Goal: Book appointment/travel/reservation

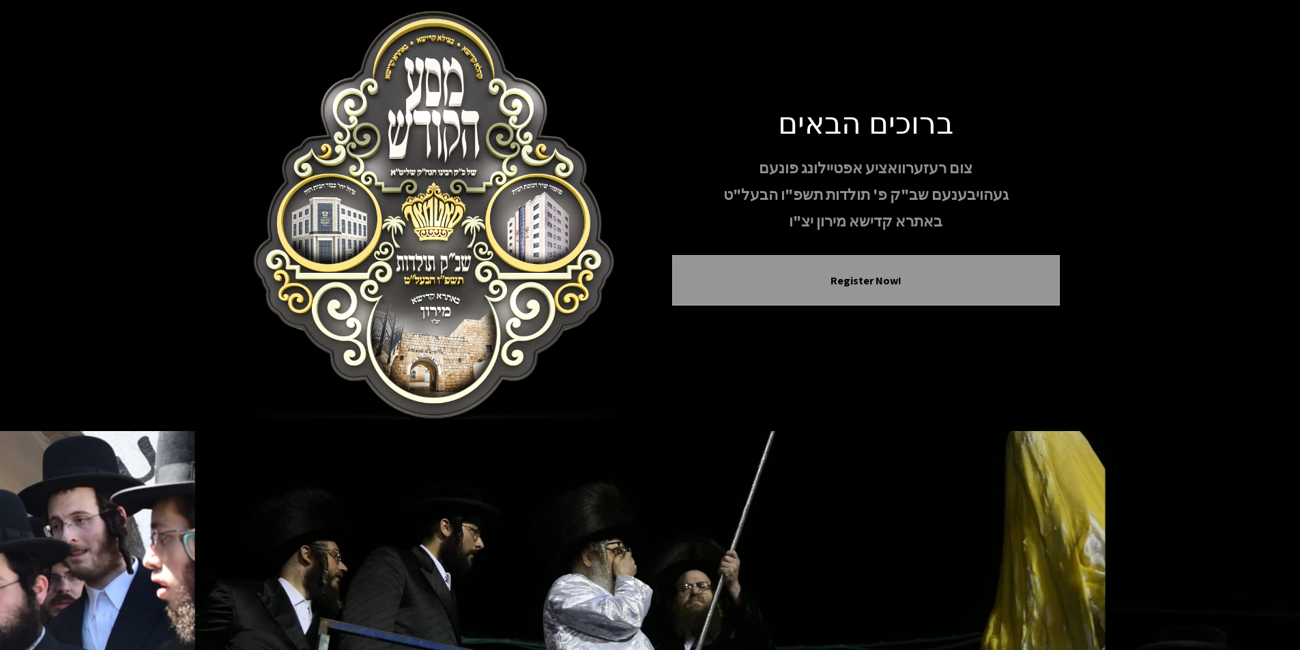
click at [450, 302] on img at bounding box center [435, 215] width 388 height 409
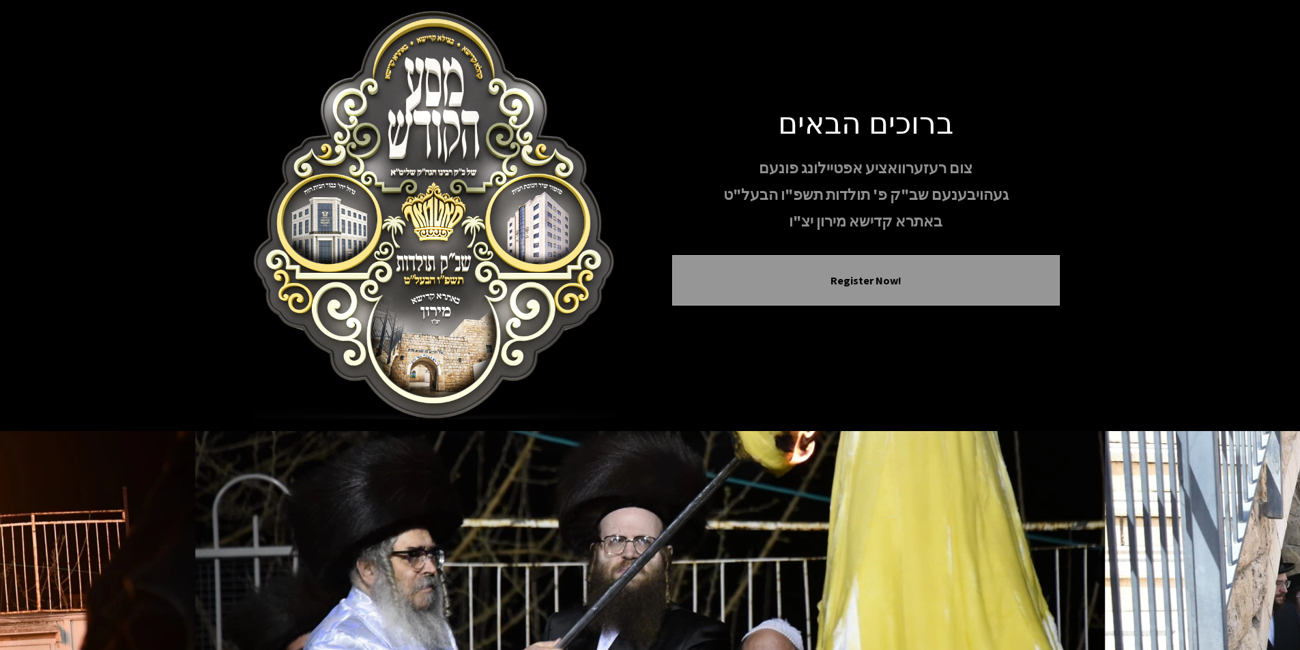
click at [911, 207] on div "צום רעזערוואציע אפטיילונג פונעם געהויבענעם שב"ק פ' תולדות תשפ"ו הבעל"ט באתרא קד…" at bounding box center [866, 195] width 388 height 78
click at [910, 208] on div "צום רעזערוואציע אפטיילונג פונעם געהויבענעם שב"ק פ' תולדות תשפ"ו הבעל"ט באתרא קד…" at bounding box center [866, 195] width 388 height 78
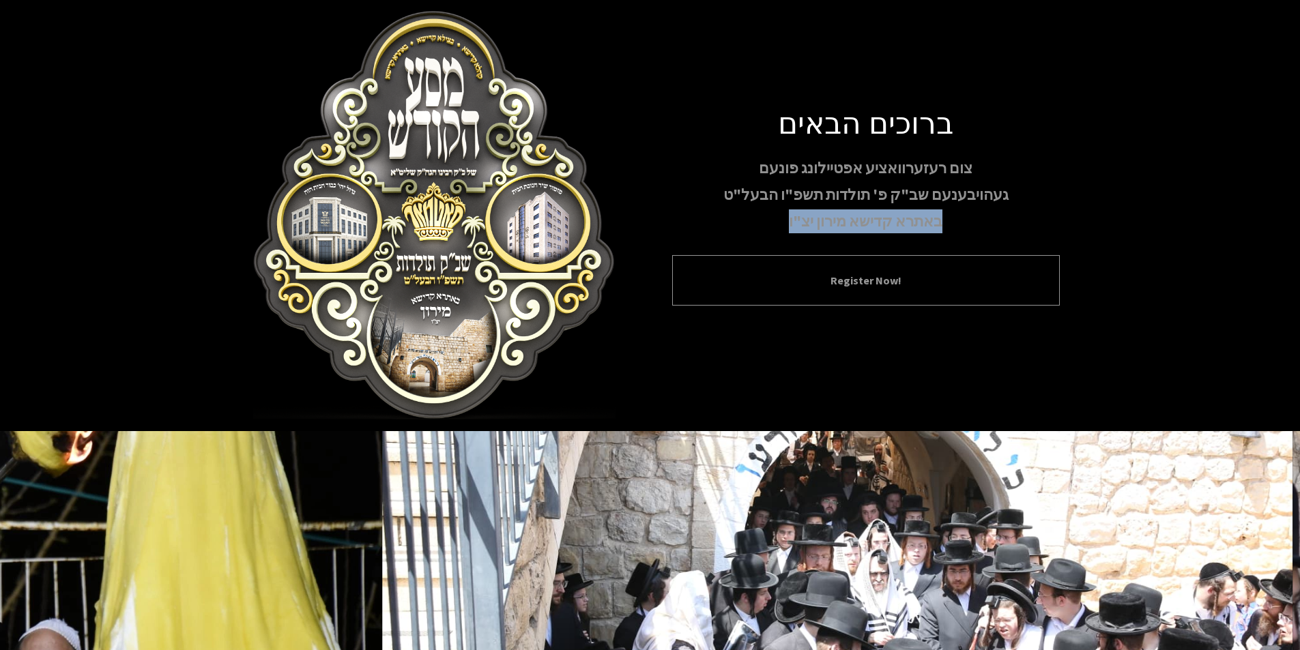
click at [875, 287] on button "Register Now!" at bounding box center [866, 280] width 354 height 16
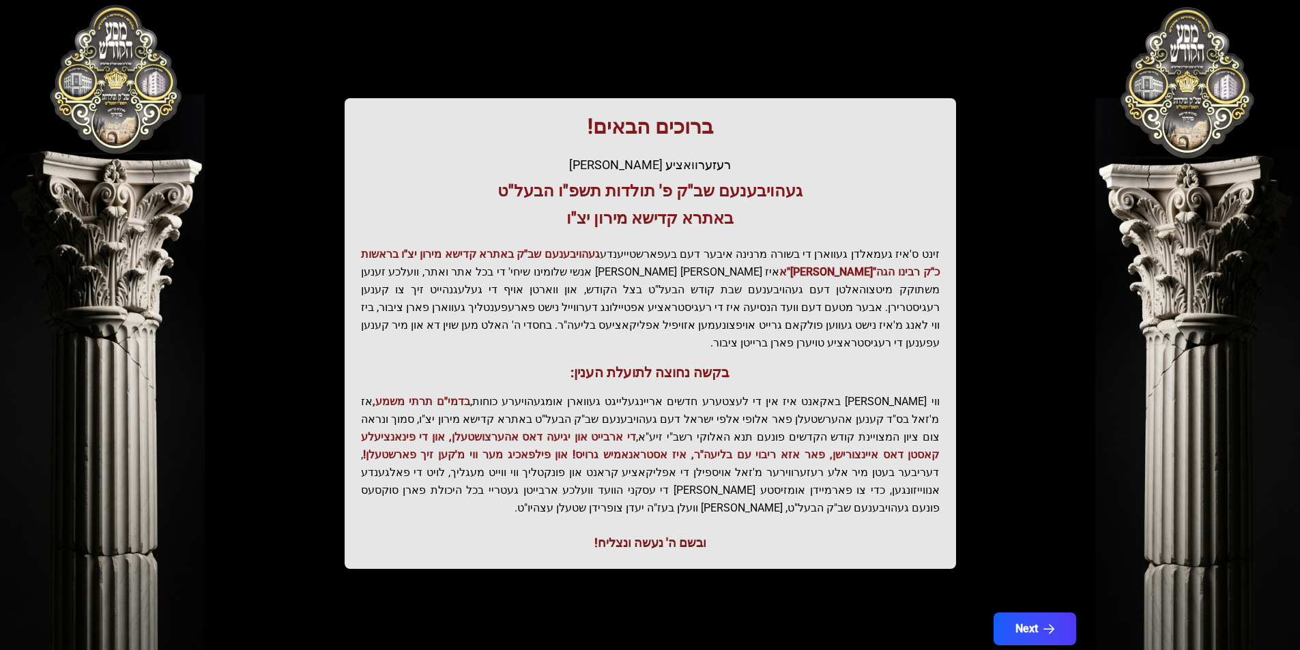
scroll to position [136, 0]
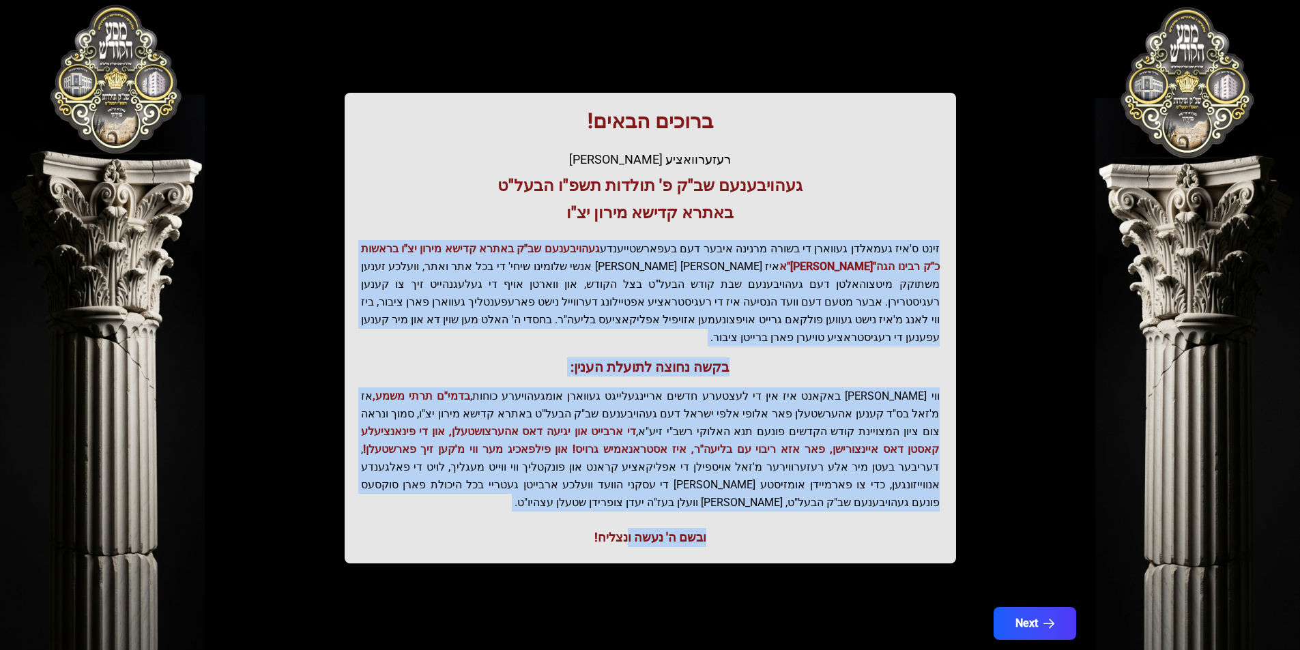
drag, startPoint x: 942, startPoint y: 243, endPoint x: 688, endPoint y: 534, distance: 386.4
click at [625, 521] on div "ברוכים הבאים! רעזערוואציע אפטיילונג פונעם געהויבענעם שב"ק פ' תולדות תשפ"ו הבעל"…" at bounding box center [650, 328] width 611 height 471
click at [1028, 607] on button "Next" at bounding box center [1034, 624] width 87 height 34
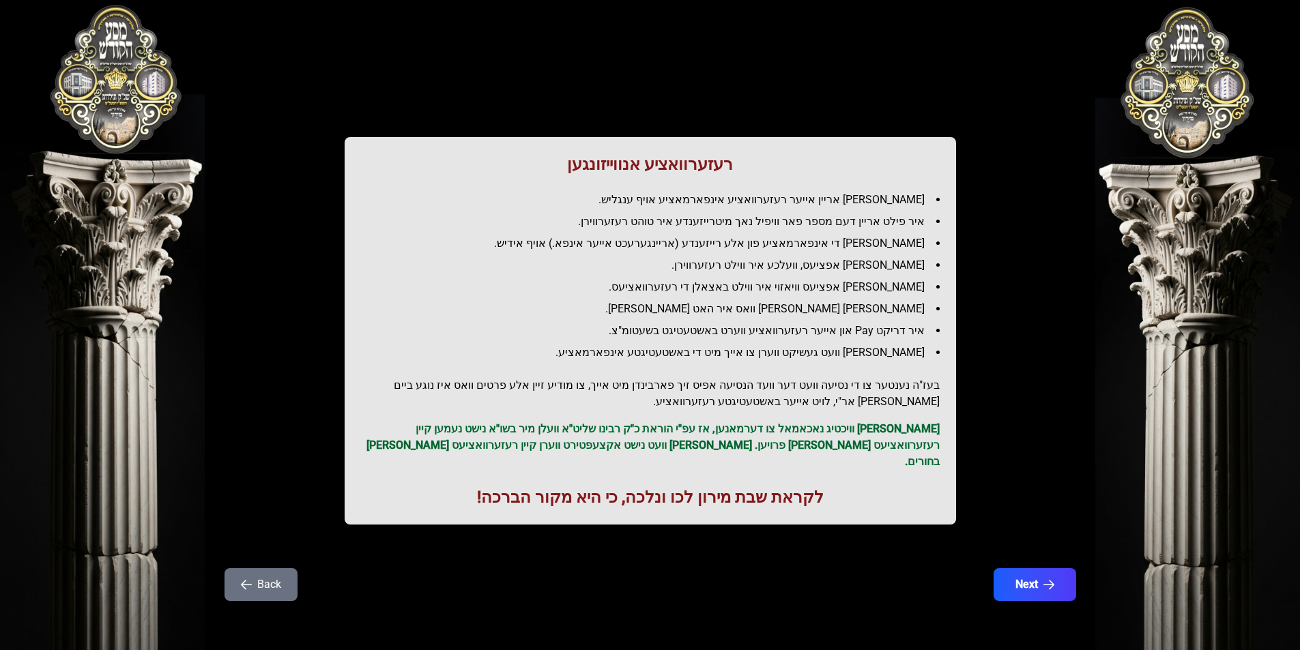
scroll to position [0, 0]
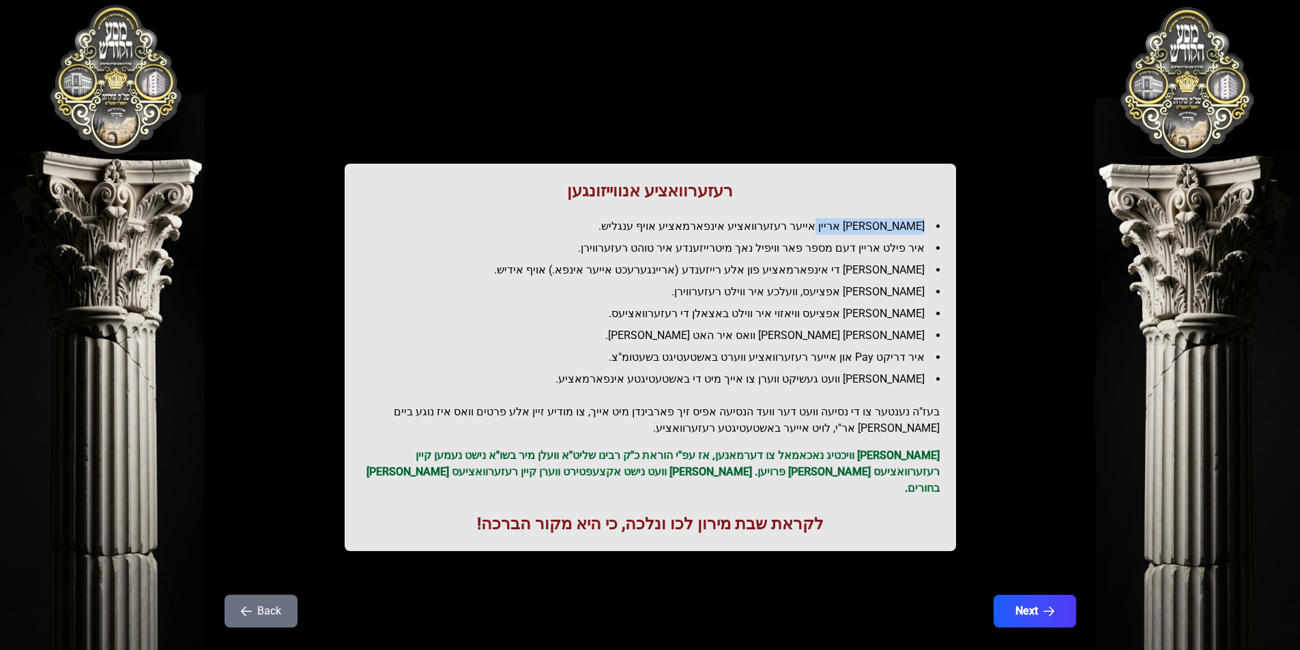
drag, startPoint x: 927, startPoint y: 219, endPoint x: 836, endPoint y: 231, distance: 91.5
click at [839, 218] on li "[PERSON_NAME] אריין אייער רעזערוואציע אינפארמאציע אויף ענגליש." at bounding box center [656, 226] width 568 height 16
drag, startPoint x: 637, startPoint y: 309, endPoint x: 867, endPoint y: 313, distance: 230.0
click at [867, 313] on li "[PERSON_NAME] אפציעס וויאזוי איר ווילט באצאלן די רעזערוואציעס." at bounding box center [656, 314] width 568 height 16
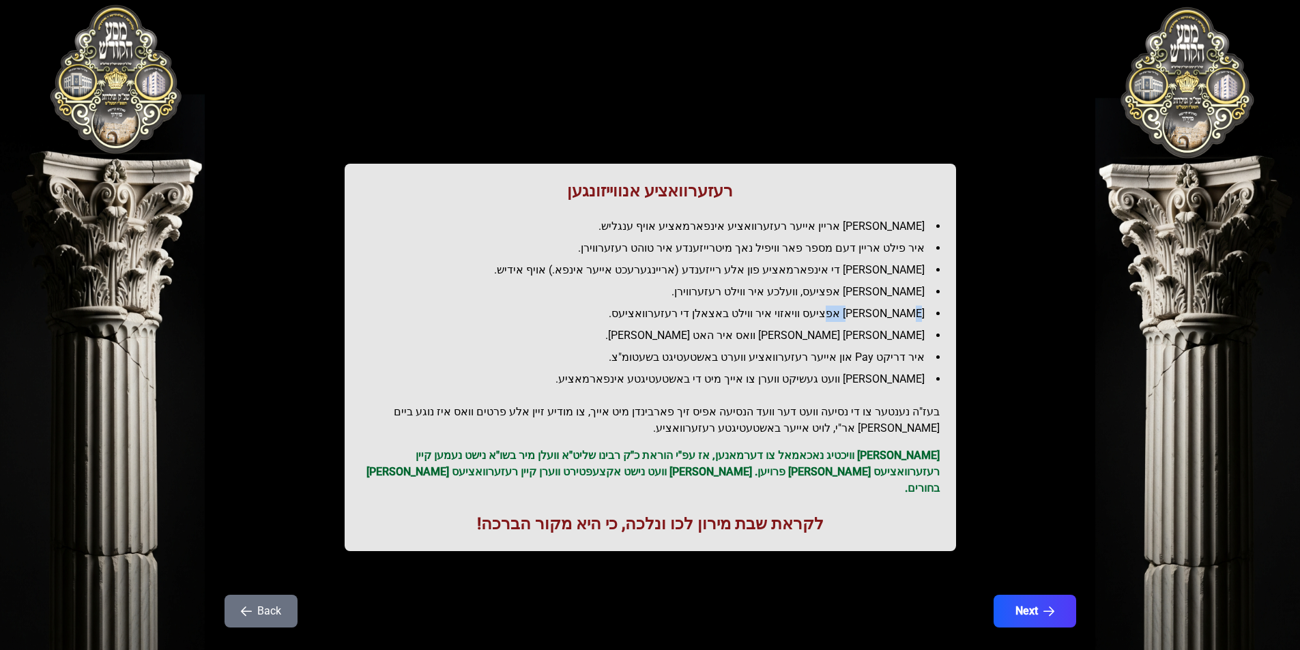
click at [867, 313] on li "[PERSON_NAME] אפציעס וויאזוי איר ווילט באצאלן די רעזערוואציעס." at bounding box center [656, 314] width 568 height 16
click at [1035, 599] on button "Next" at bounding box center [1034, 611] width 87 height 34
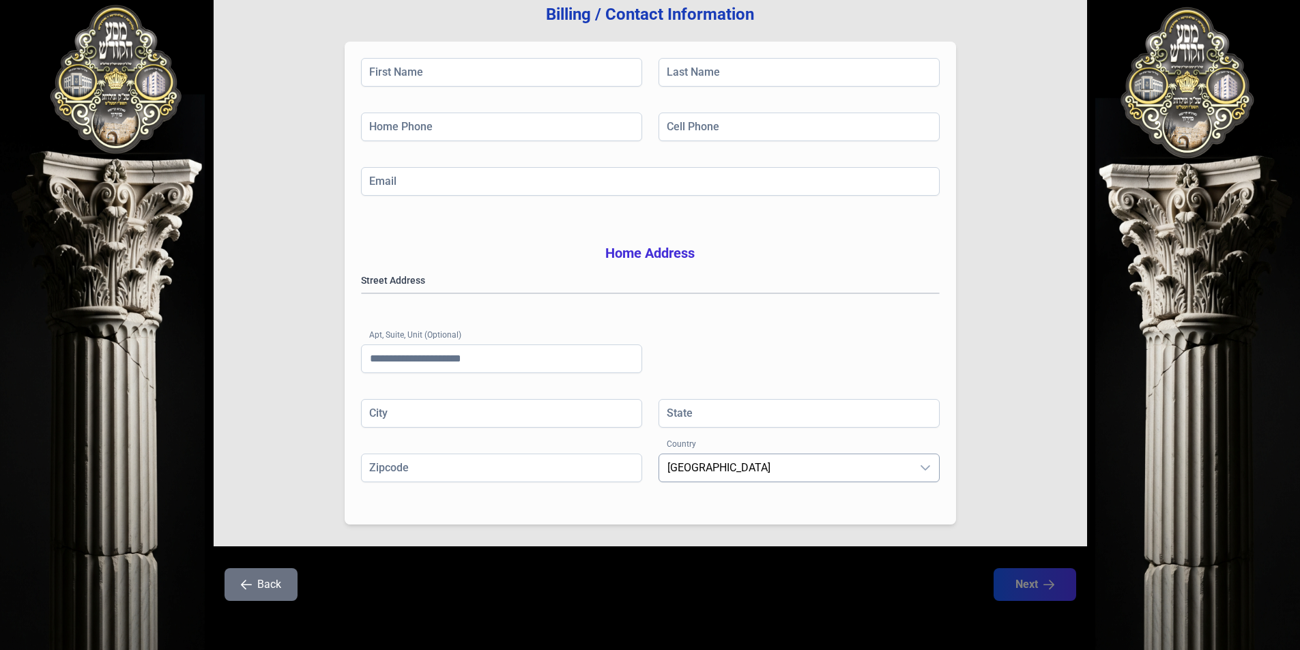
scroll to position [195, 0]
drag, startPoint x: 674, startPoint y: 323, endPoint x: 350, endPoint y: 574, distance: 409.7
click at [259, 582] on button "Back" at bounding box center [261, 585] width 73 height 33
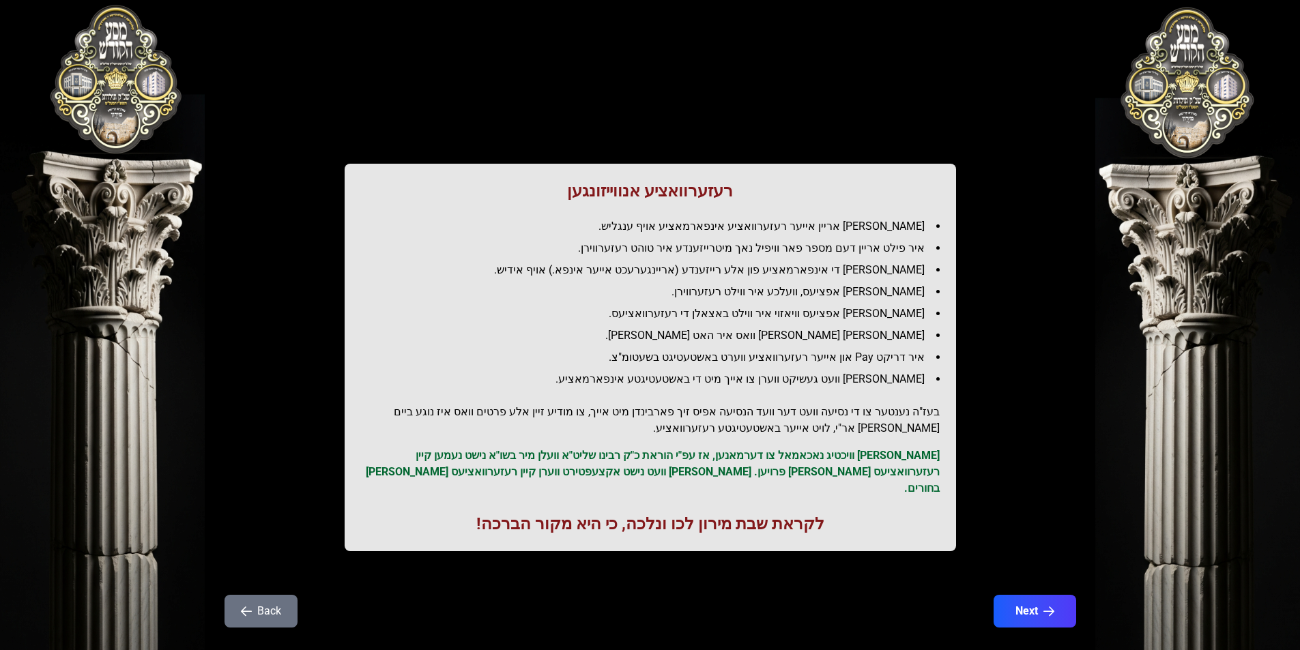
click at [750, 272] on li "[PERSON_NAME] די אינפארמאציע פון אלע רייזענדע (אריינגערעכט אייער אינפא.) אויף א…" at bounding box center [656, 270] width 568 height 16
drag, startPoint x: 750, startPoint y: 272, endPoint x: 757, endPoint y: 293, distance: 21.6
click at [750, 273] on li "[PERSON_NAME] די אינפארמאציע פון אלע רייזענדע (אריינגערעכט אייער אינפא.) אויף א…" at bounding box center [656, 270] width 568 height 16
click at [777, 296] on li "[PERSON_NAME] אפציעס, וועלכע איר ווילט רעזערווירן." at bounding box center [656, 292] width 568 height 16
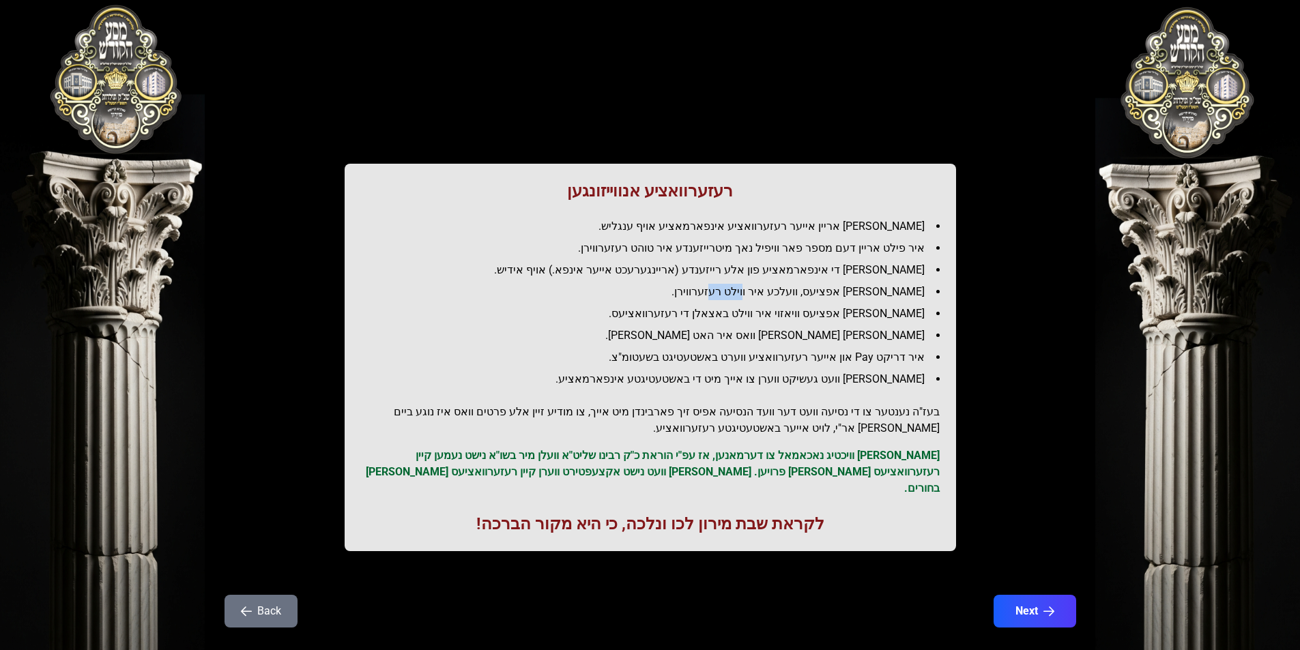
click at [777, 296] on li "[PERSON_NAME] אפציעס, וועלכע איר ווילט רעזערווירן." at bounding box center [656, 292] width 568 height 16
click at [1050, 606] on icon "button" at bounding box center [1050, 612] width 12 height 12
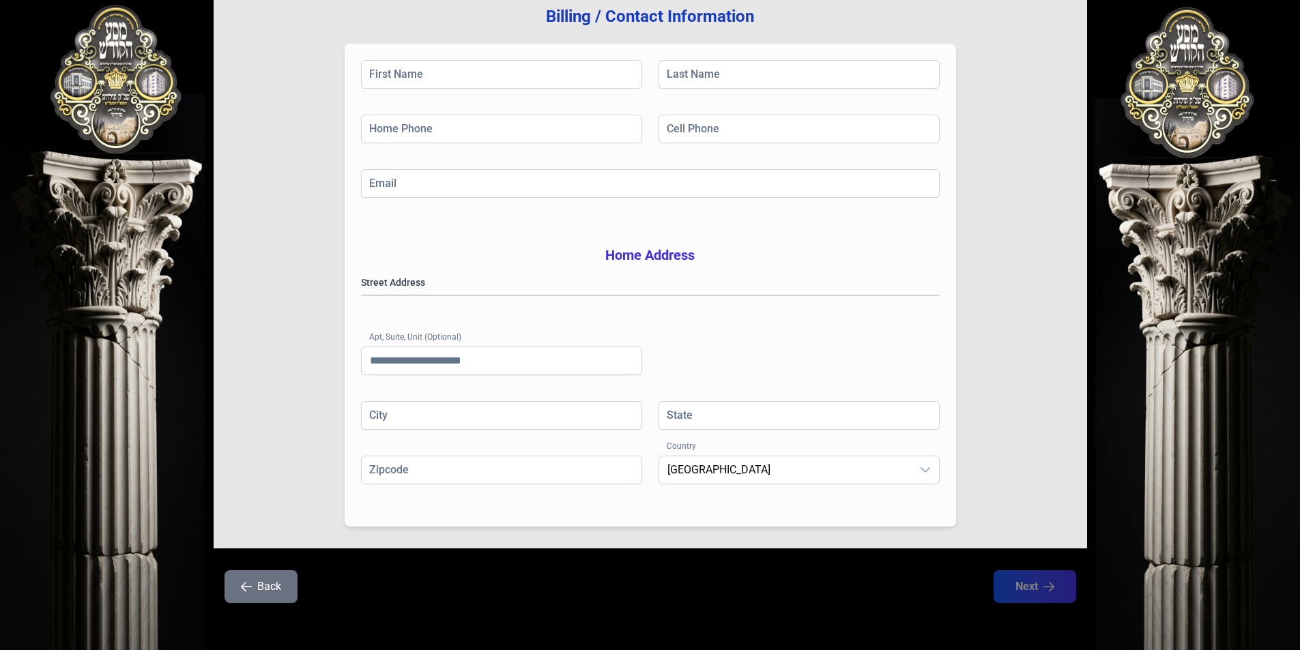
scroll to position [195, 0]
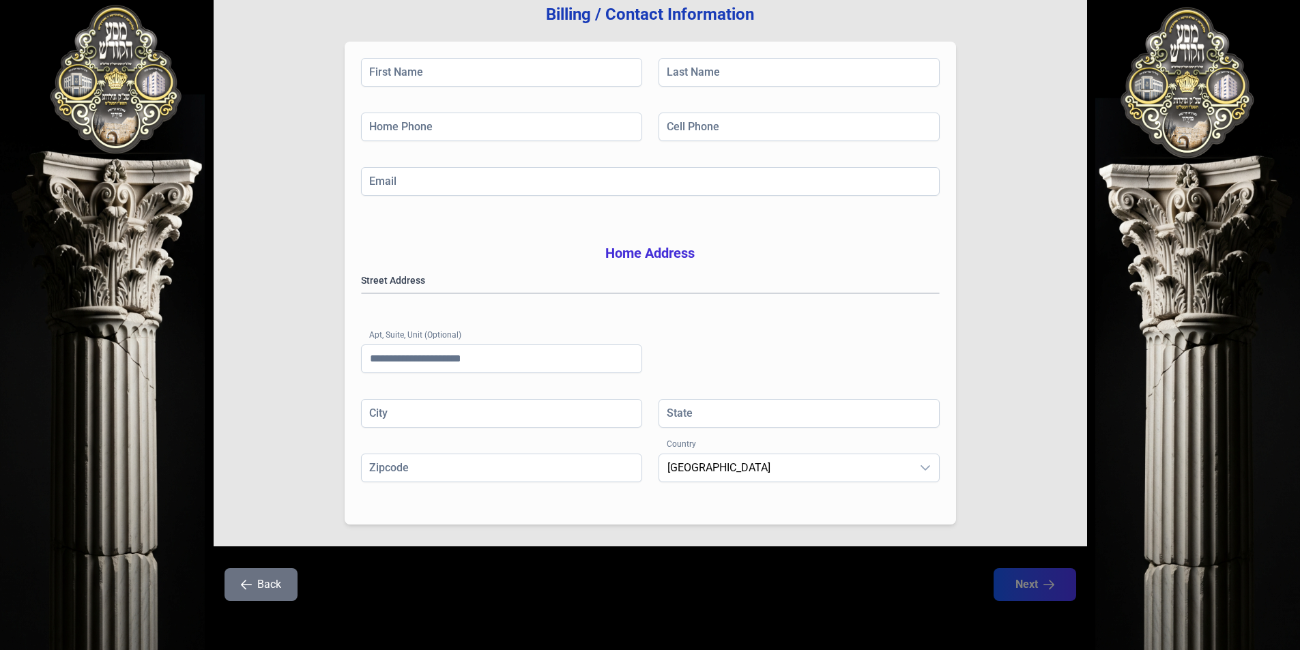
drag, startPoint x: 639, startPoint y: 397, endPoint x: 488, endPoint y: 564, distance: 224.7
click at [265, 581] on button "Back" at bounding box center [261, 585] width 73 height 33
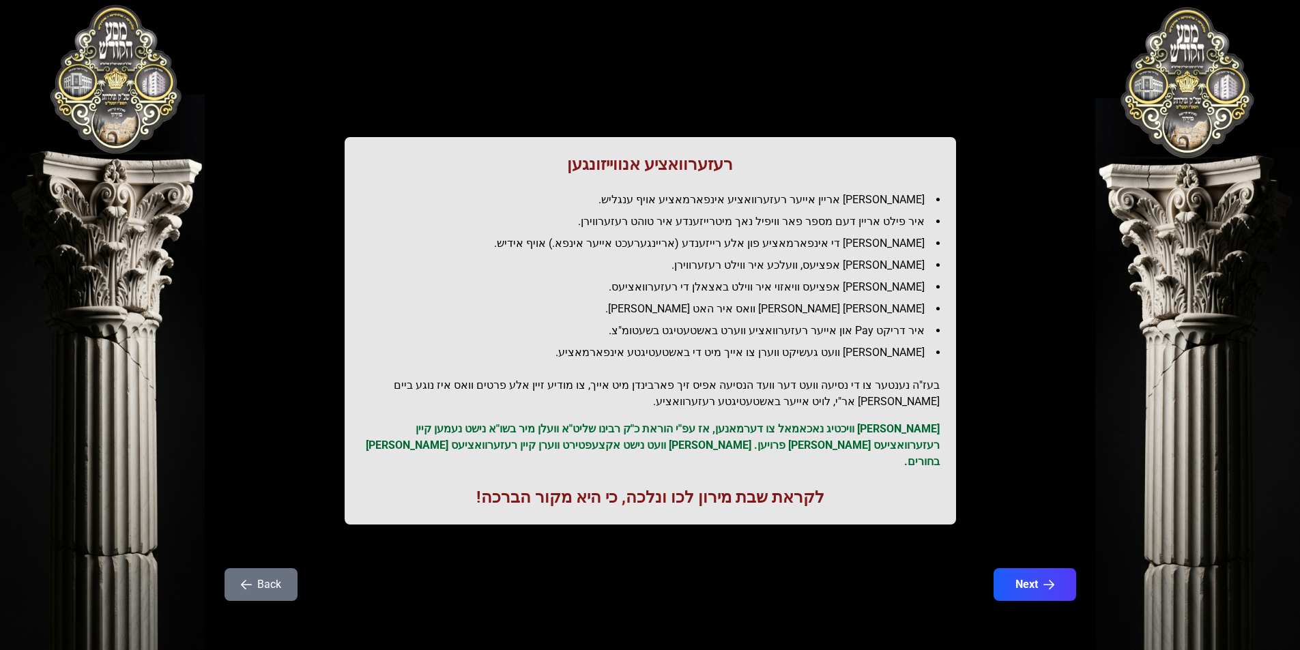
scroll to position [0, 0]
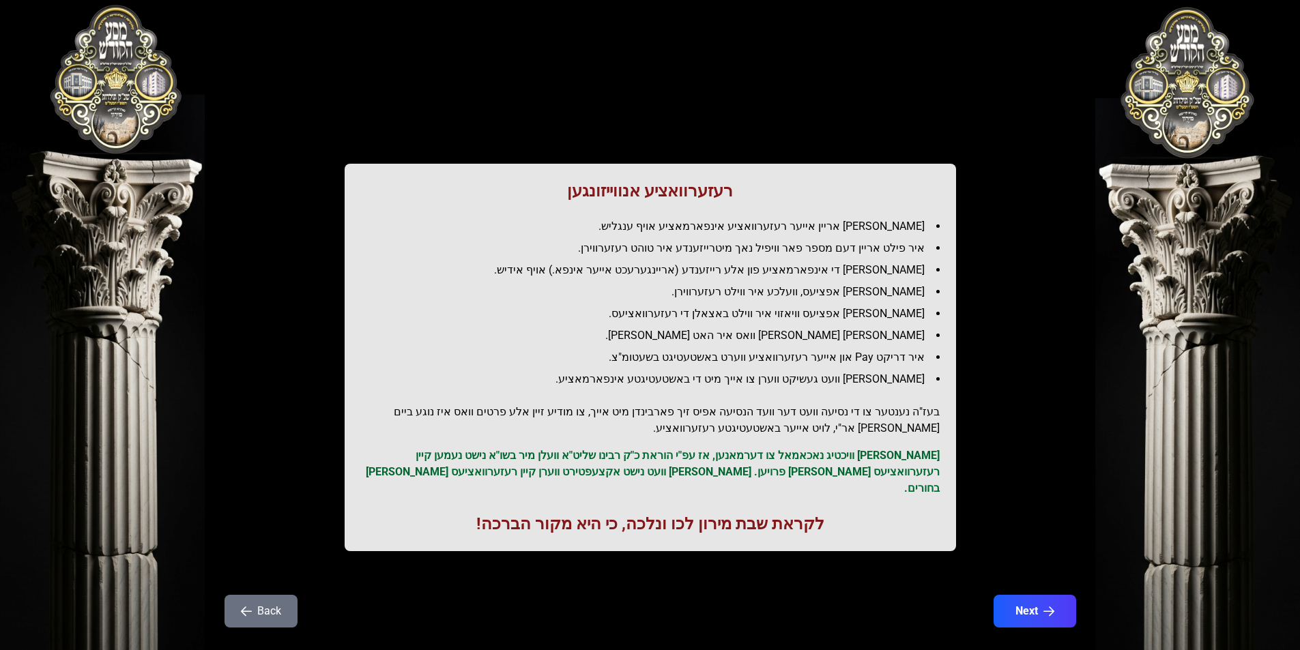
click at [261, 606] on button "Back" at bounding box center [261, 611] width 73 height 33
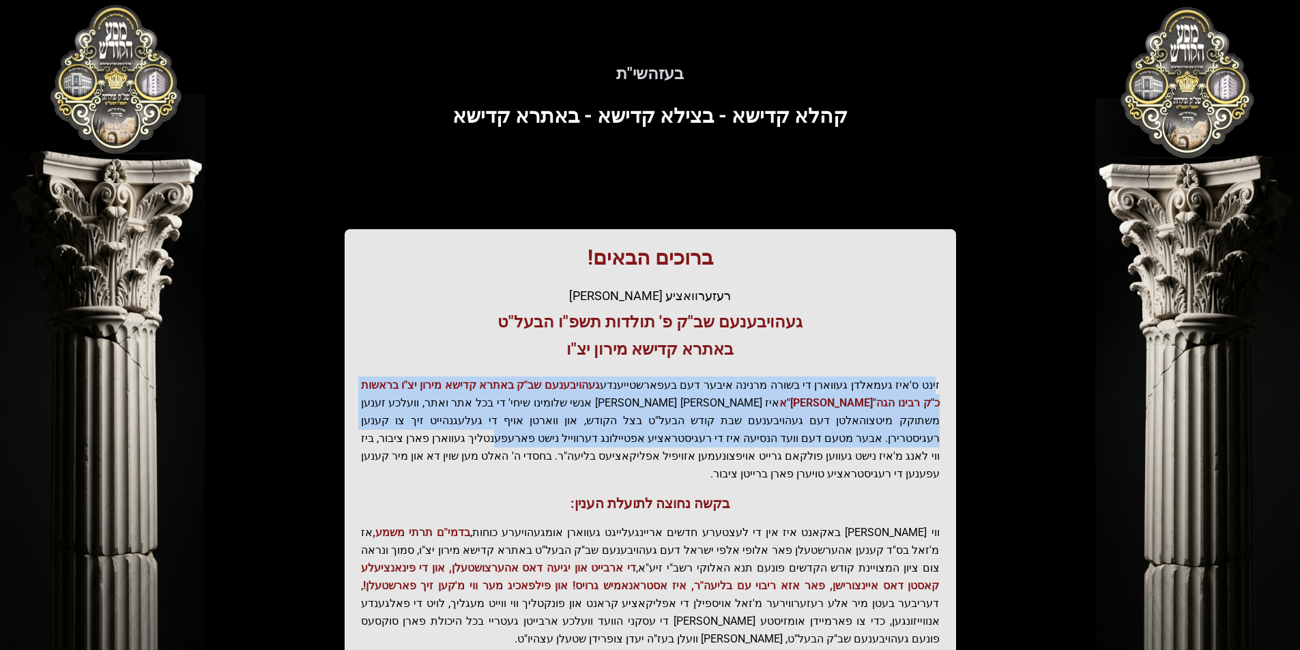
drag, startPoint x: 936, startPoint y: 382, endPoint x: 759, endPoint y: 430, distance: 183.3
click at [759, 430] on p "זינט ס'איז געמאלדן געווארן די בשורה מרנינה איבער דעם בעפארשטייענדע געהויבענעם ש…" at bounding box center [650, 430] width 579 height 106
click at [758, 425] on p "זינט ס'איז געמאלדן געווארן די בשורה מרנינה איבער דעם בעפארשטייענדע געהויבענעם ש…" at bounding box center [650, 430] width 579 height 106
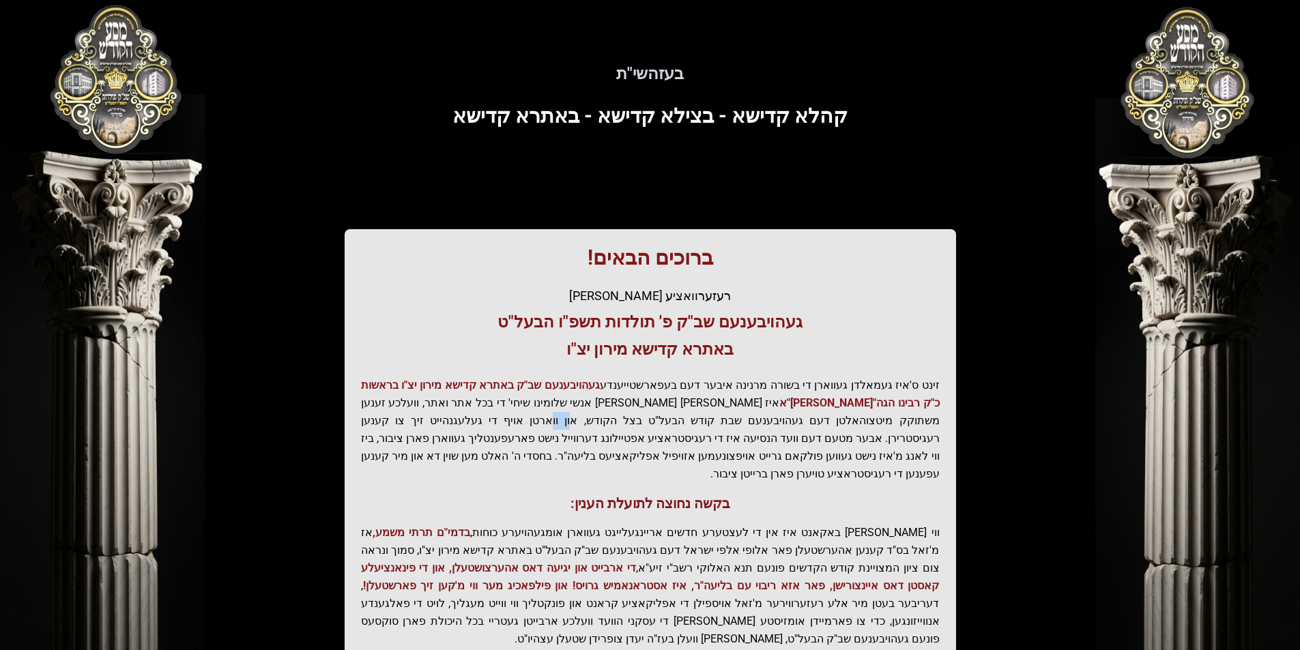
click at [758, 425] on p "זינט ס'איז געמאלדן געווארן די בשורה מרנינה איבער דעם בעפארשטייענדע געהויבענעם ש…" at bounding box center [650, 430] width 579 height 106
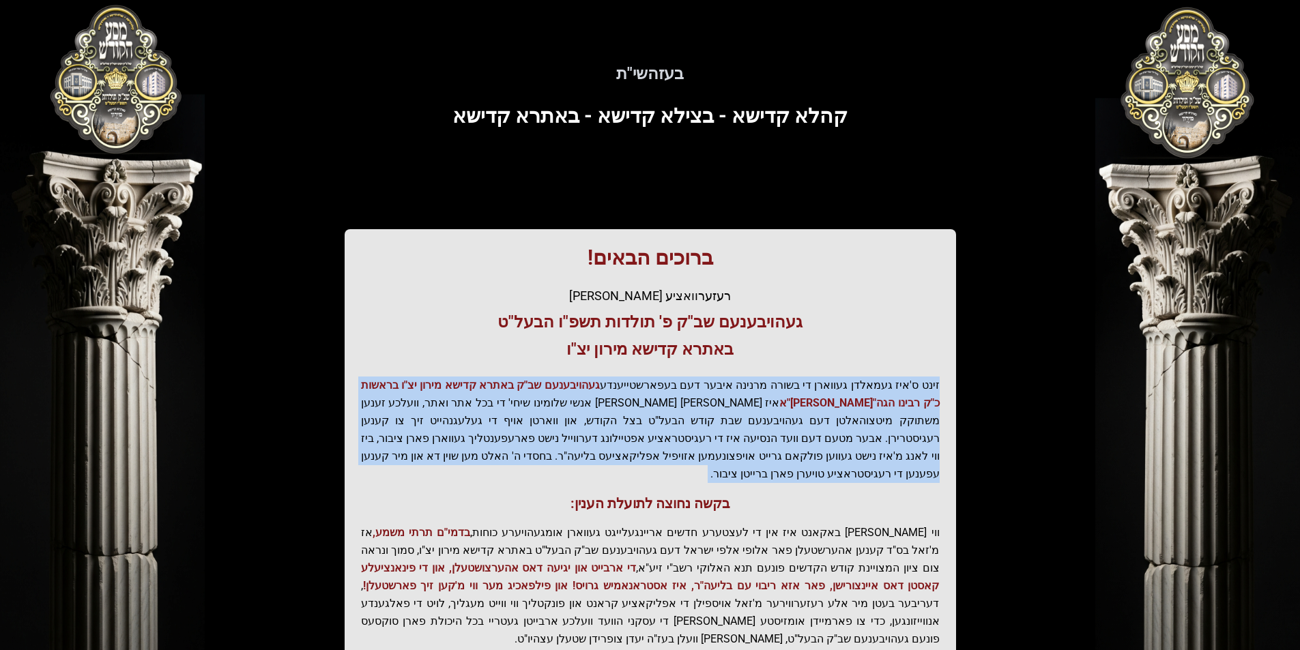
click at [758, 425] on p "זינט ס'איז געמאלדן געווארן די בשורה מרנינה איבער דעם בעפארשטייענדע געהויבענעם ש…" at bounding box center [650, 430] width 579 height 106
click at [774, 448] on p "זינט ס'איז געמאלדן געווארן די בשורה מרנינה איבער דעם בעפארשטייענדע געהויבענעם ש…" at bounding box center [650, 430] width 579 height 106
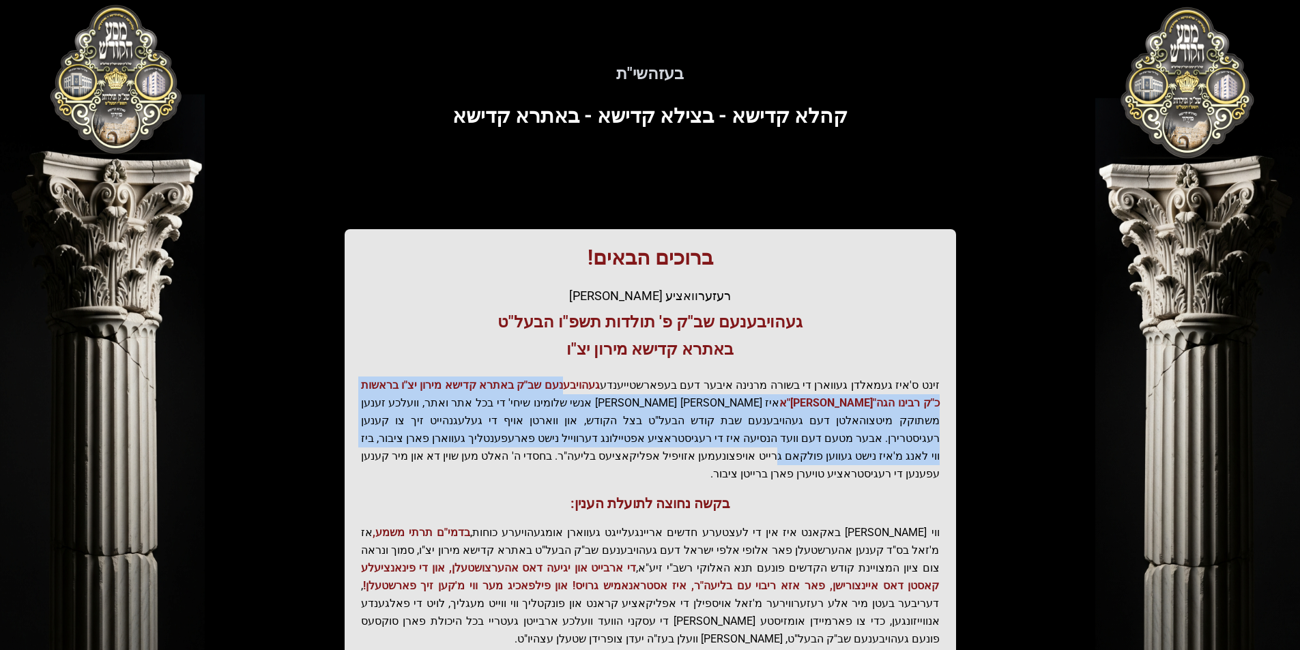
drag, startPoint x: 471, startPoint y: 436, endPoint x: 581, endPoint y: 375, distance: 126.1
click at [581, 375] on div "ברוכים הבאים! רעזערוואציע אפטיילונג פונעם געהויבענעם שב"ק פ' תולדות תשפ"ו הבעל"…" at bounding box center [650, 464] width 611 height 471
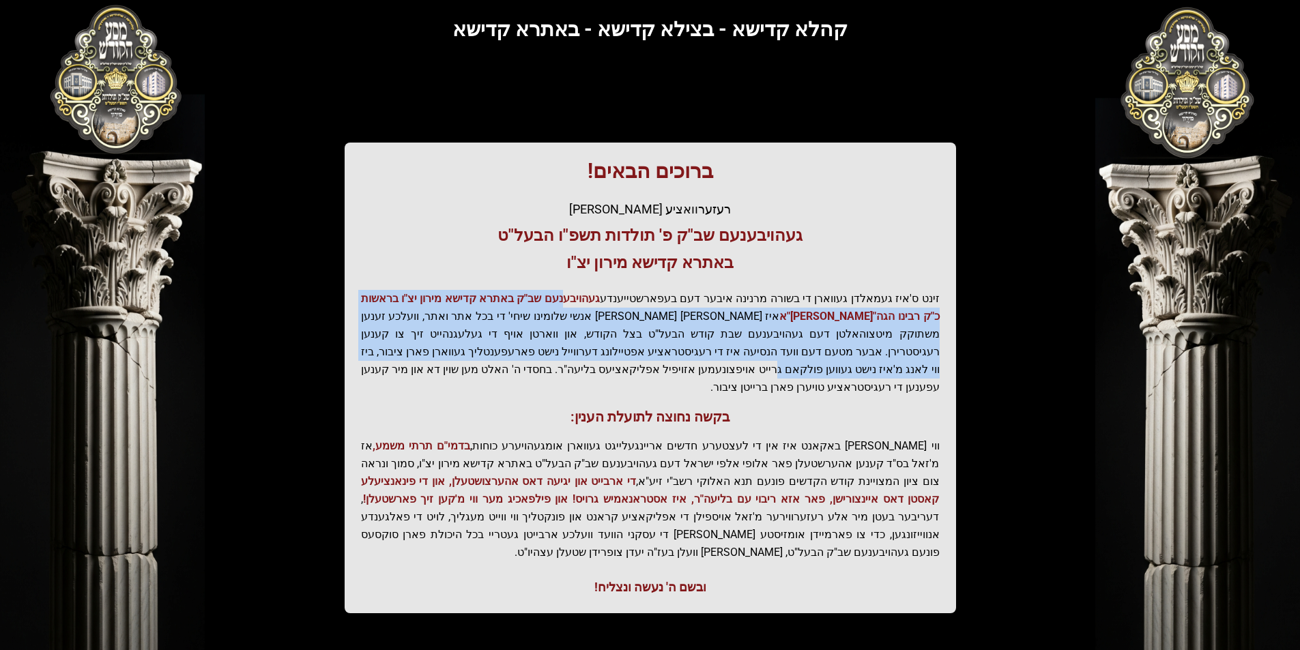
scroll to position [114, 0]
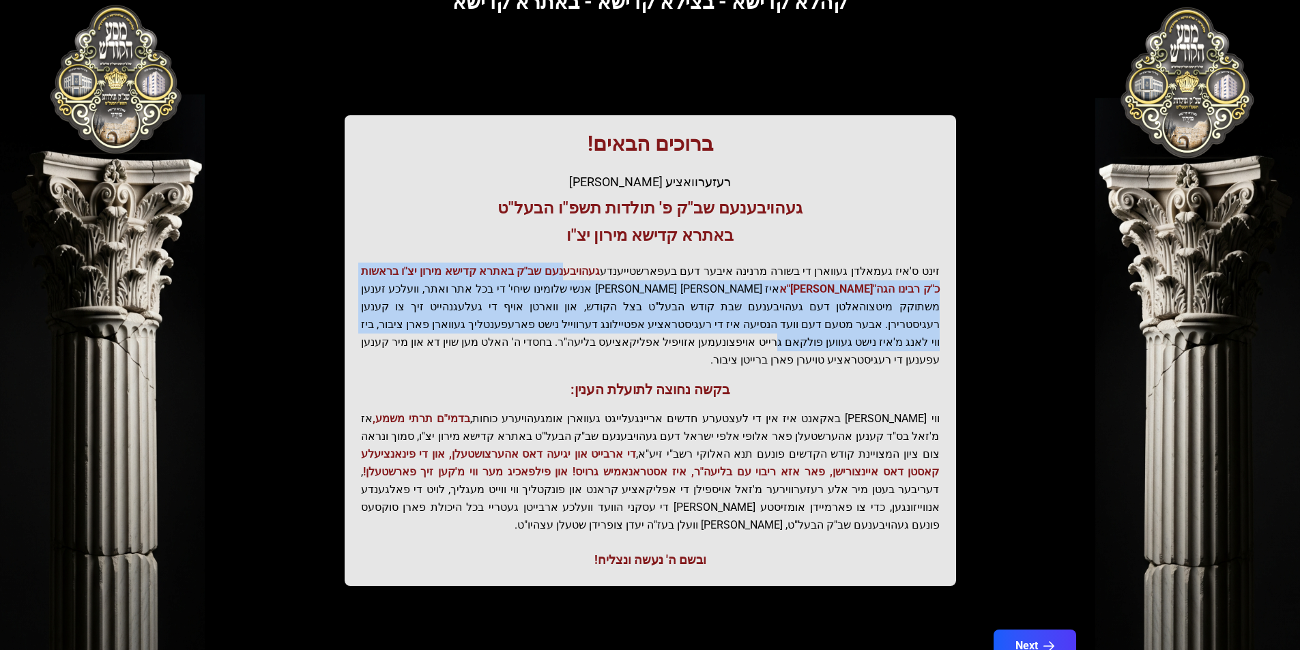
drag, startPoint x: 403, startPoint y: 342, endPoint x: 676, endPoint y: 248, distance: 288.8
click at [670, 244] on div "ברוכים הבאים! רעזערוואציע אפטיילונג פונעם געהויבענעם שב"ק פ' תולדות תשפ"ו הבעל"…" at bounding box center [650, 350] width 611 height 471
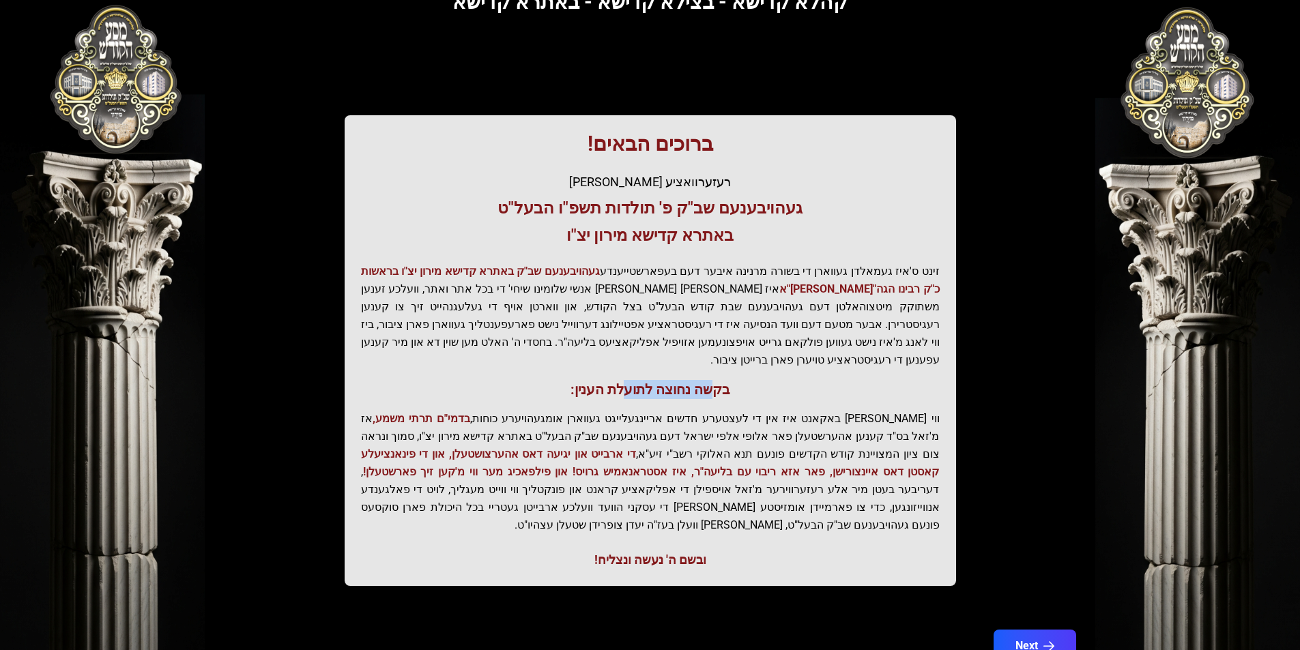
drag, startPoint x: 714, startPoint y: 372, endPoint x: 812, endPoint y: 399, distance: 101.8
click at [624, 380] on h3 "בקשה נחוצה לתועלת הענין:" at bounding box center [650, 389] width 579 height 19
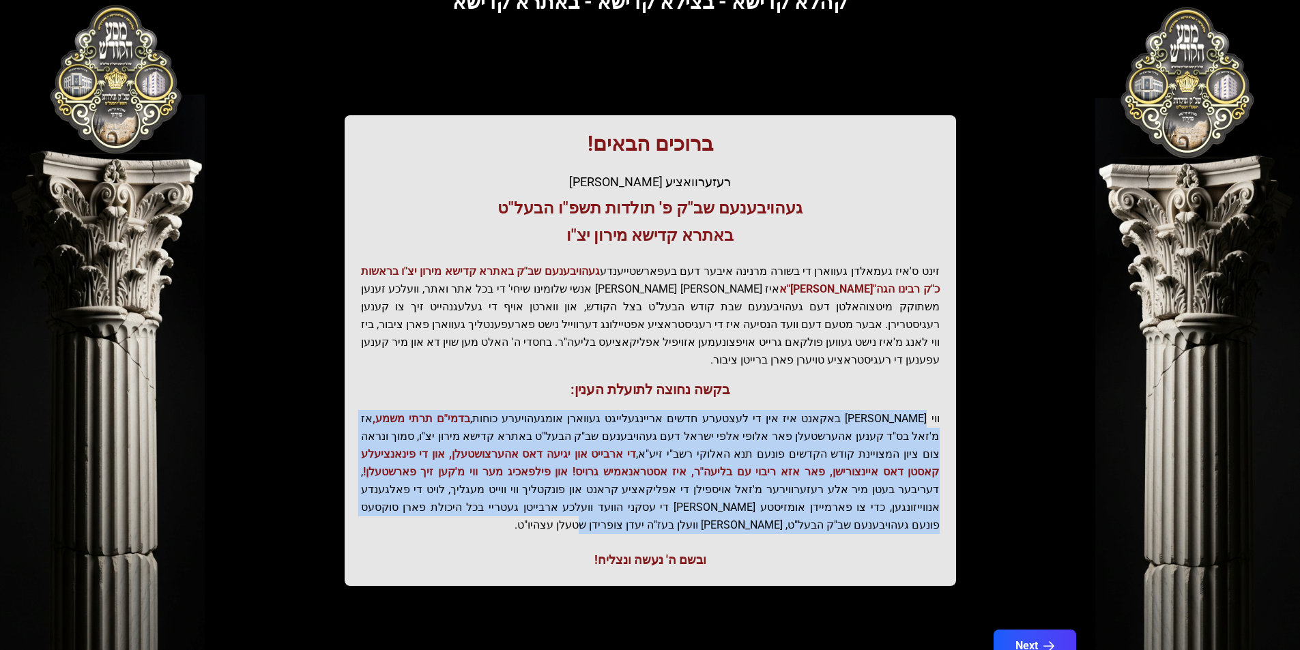
drag, startPoint x: 929, startPoint y: 405, endPoint x: 569, endPoint y: 504, distance: 373.5
click at [373, 489] on p "ווי שוין ברייט באקאנט איז אין די לעצטערע חדשים אריינגעלייגט געווארן אומגעהויערע…" at bounding box center [650, 472] width 579 height 124
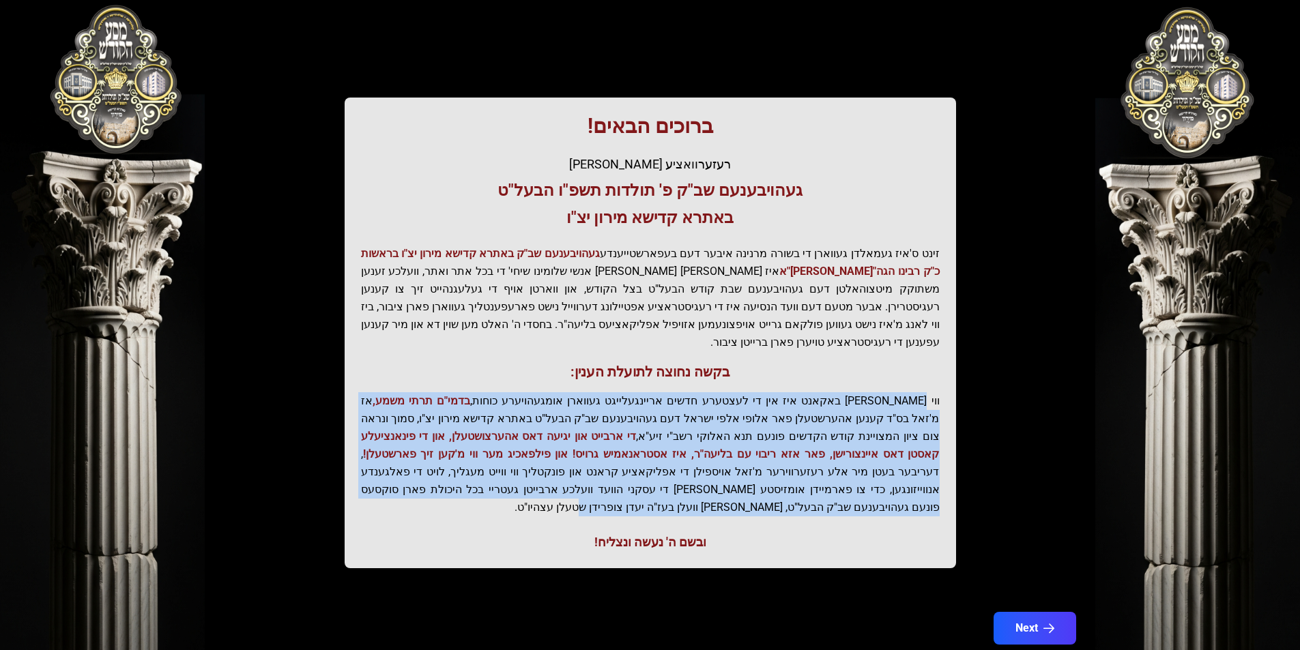
scroll to position [140, 0]
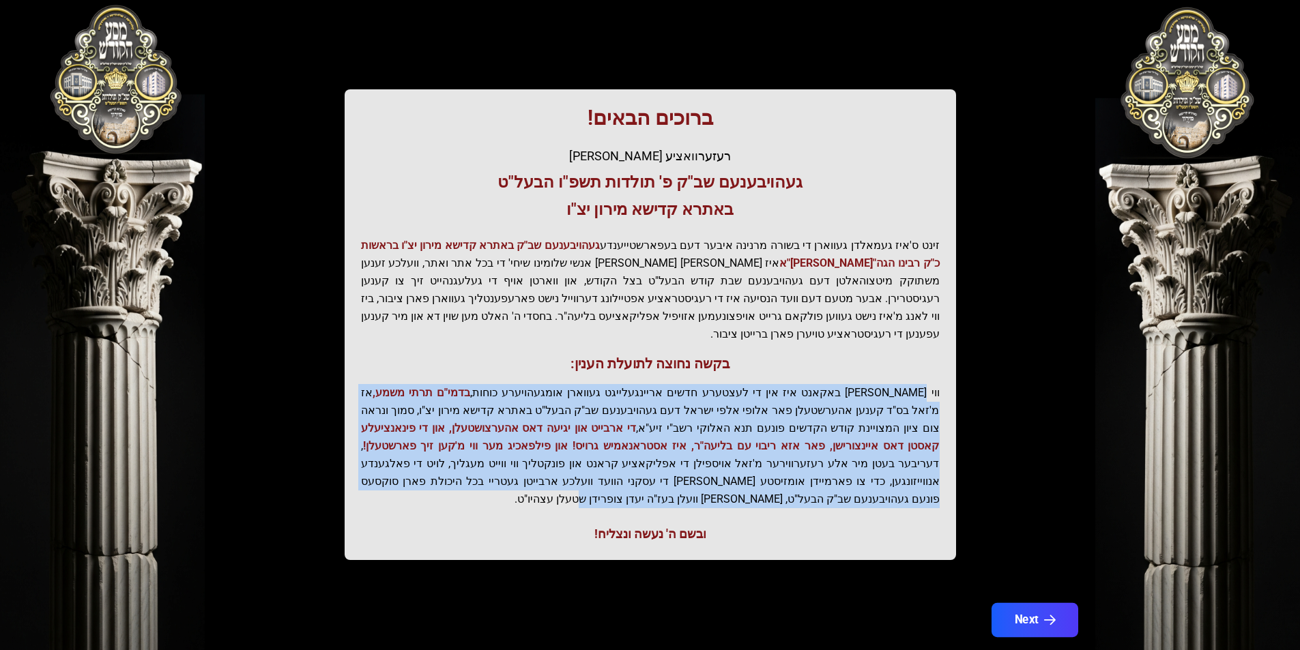
click at [1035, 603] on button "Next" at bounding box center [1034, 620] width 87 height 34
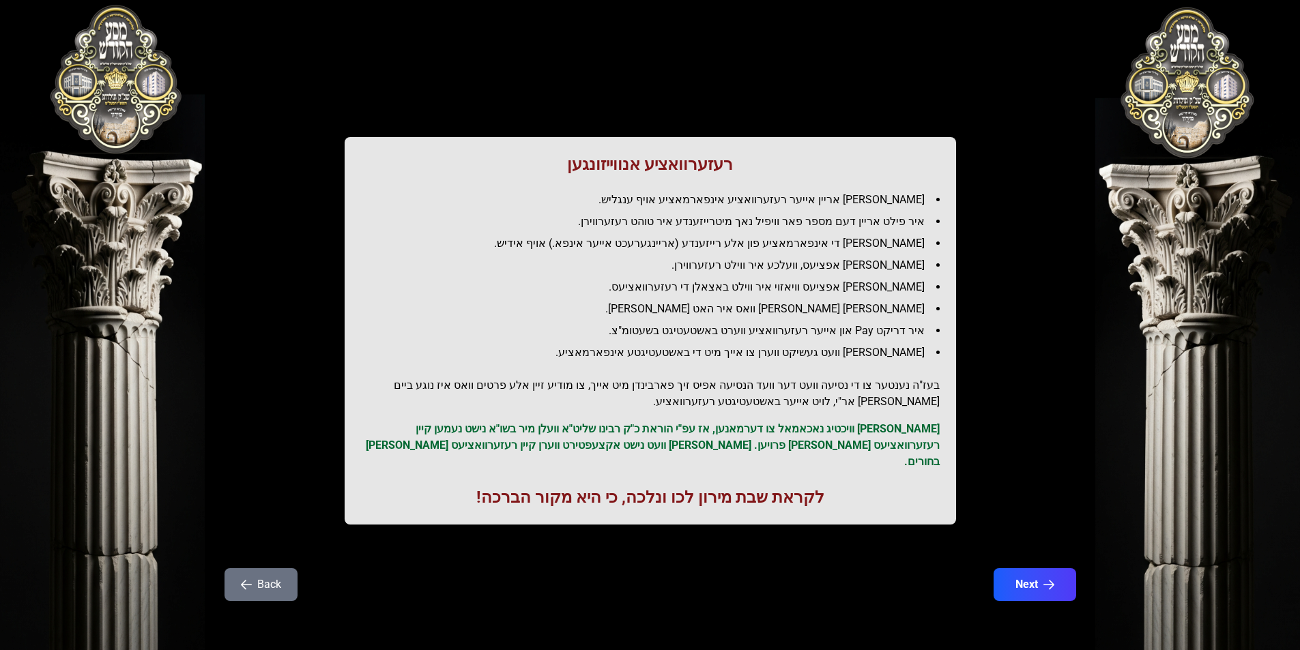
scroll to position [0, 0]
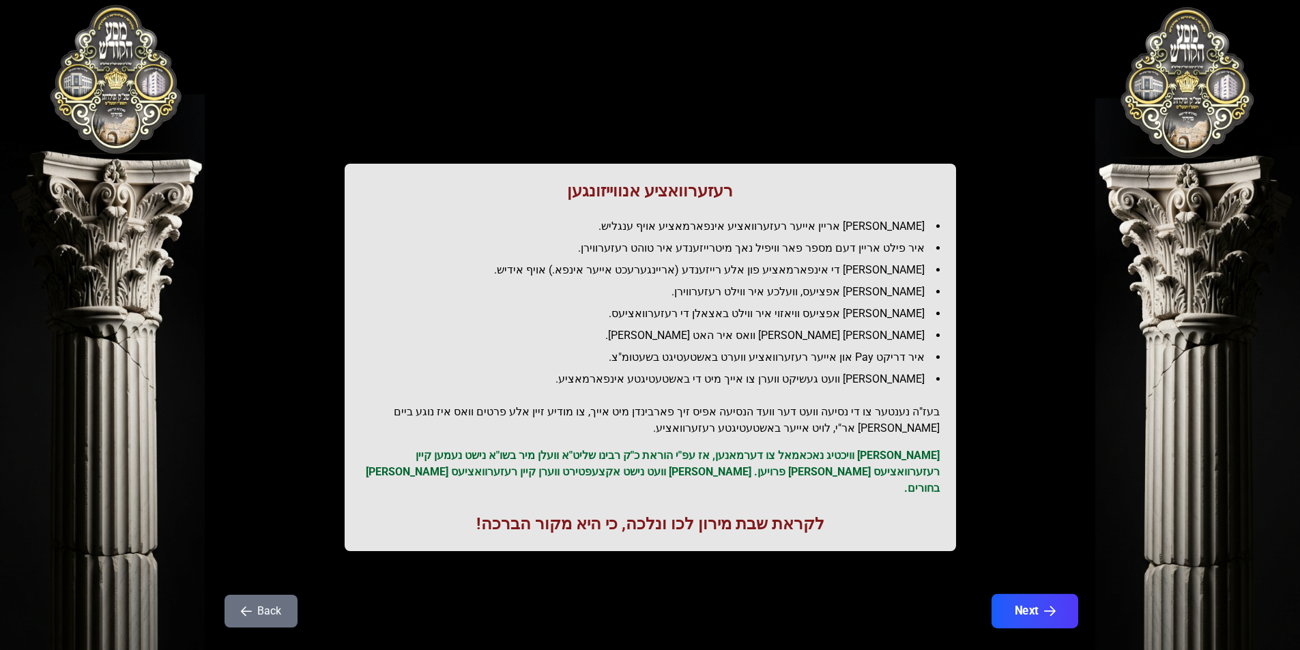
click at [1046, 607] on button "Next" at bounding box center [1034, 611] width 87 height 34
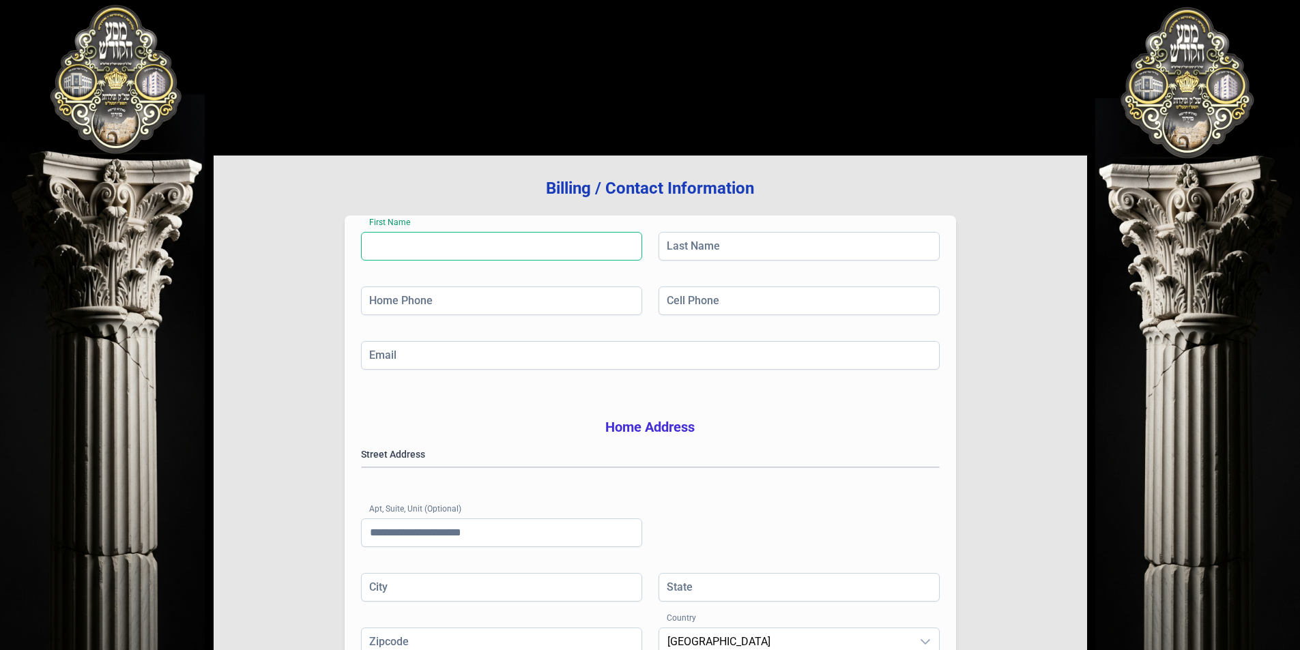
click at [498, 245] on input "First Name" at bounding box center [501, 246] width 281 height 29
type input "****"
type input "******"
type input "**********"
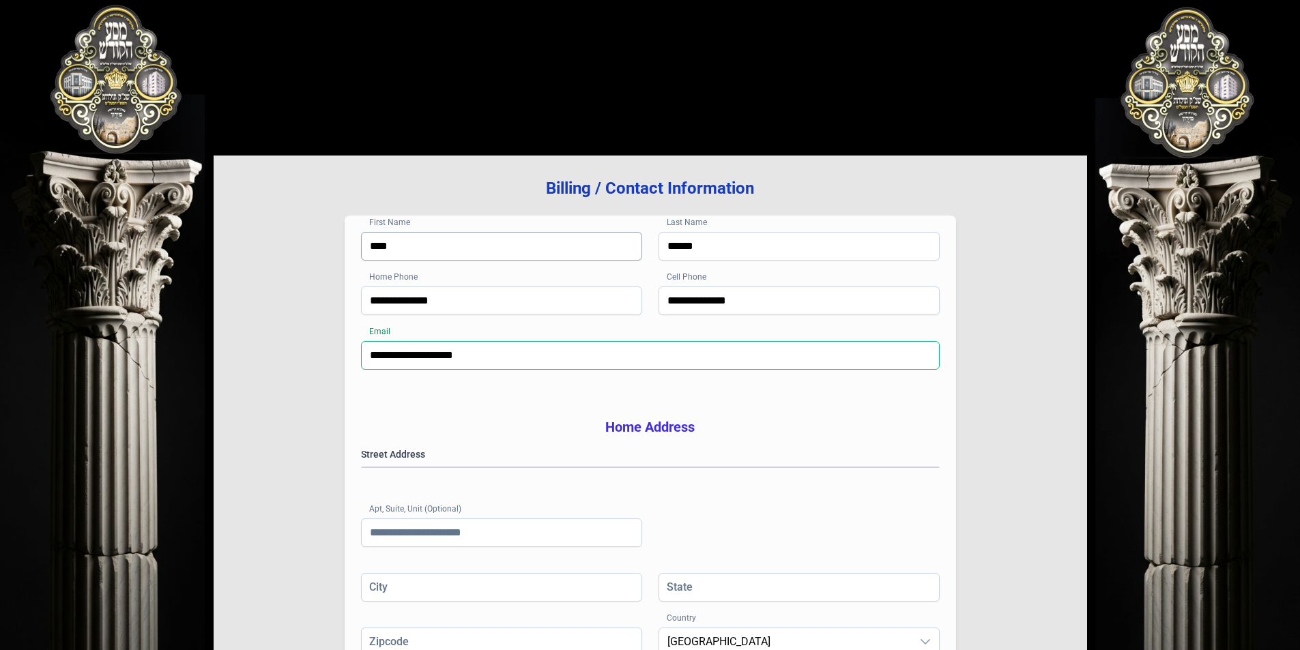
type input "**********"
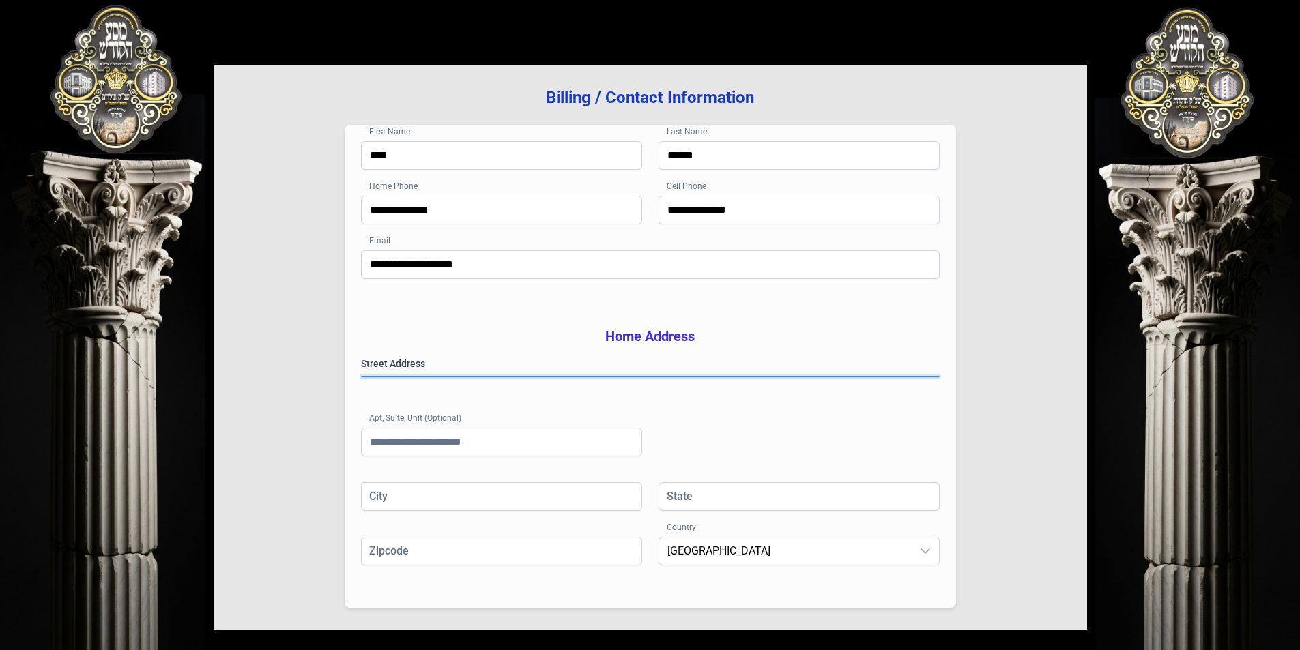
scroll to position [114, 0]
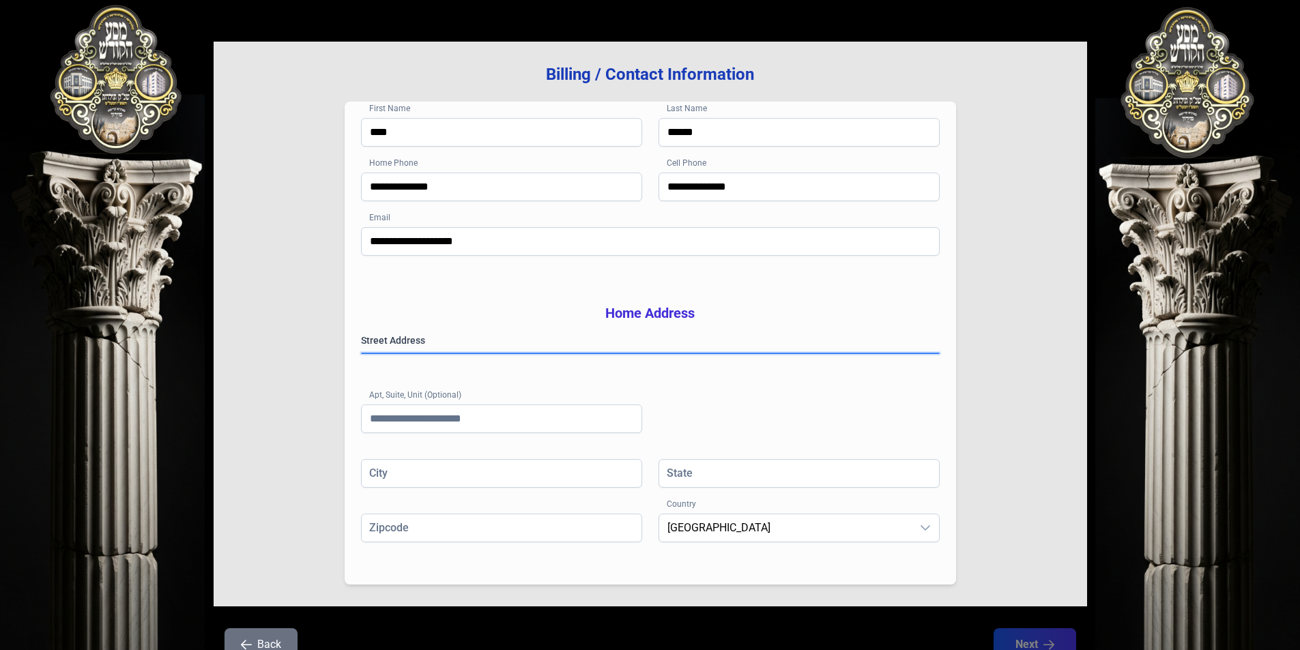
click at [362, 354] on gmp-place-autocomplete at bounding box center [362, 354] width 0 height 0
type input "********"
type input "**"
type input "*********"
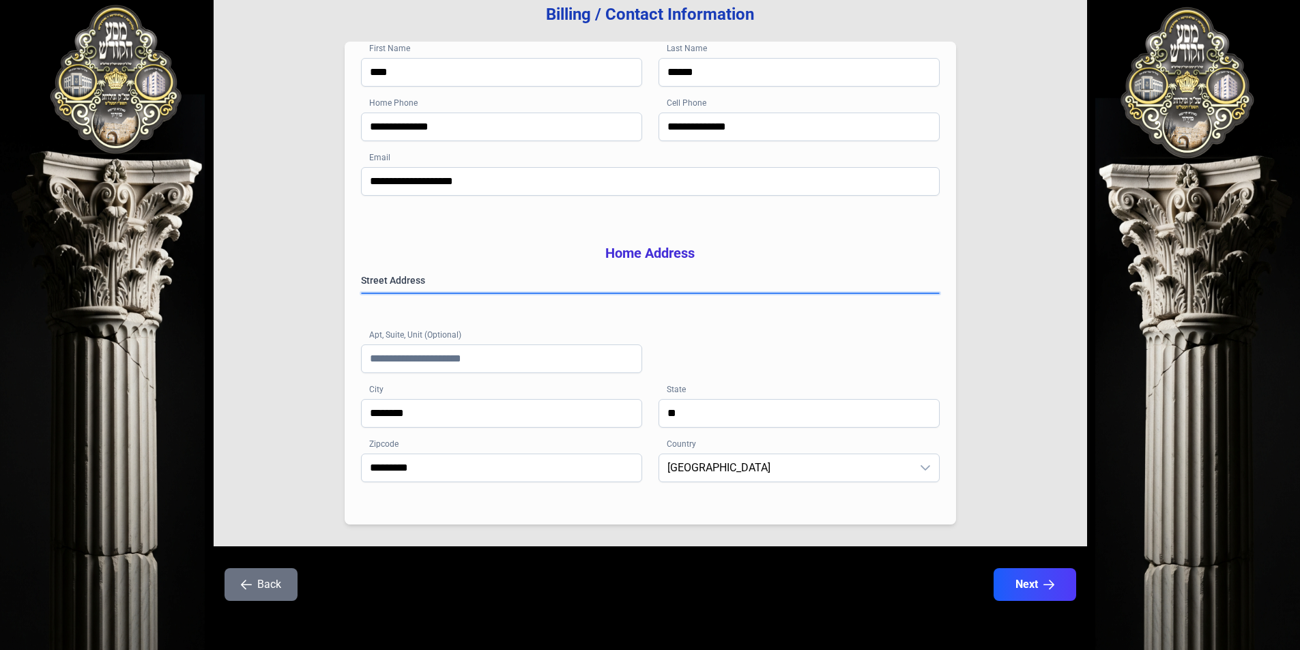
scroll to position [195, 0]
click at [1007, 592] on button "Next" at bounding box center [1034, 585] width 87 height 34
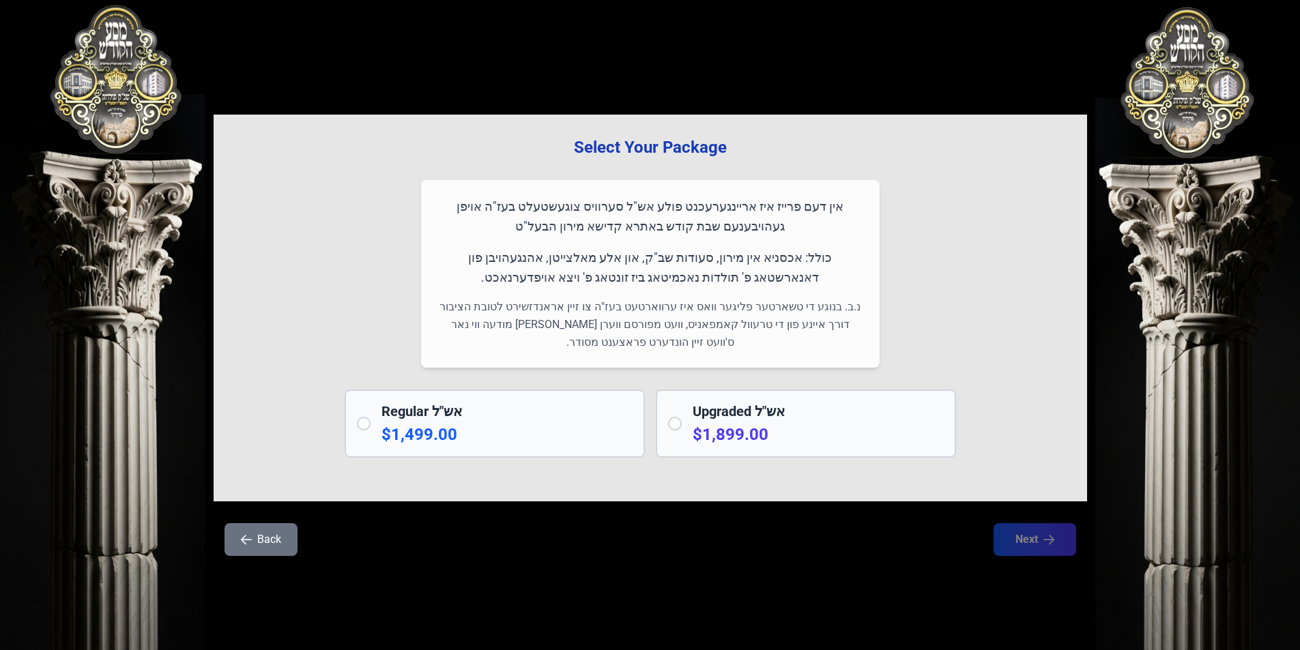
scroll to position [0, 0]
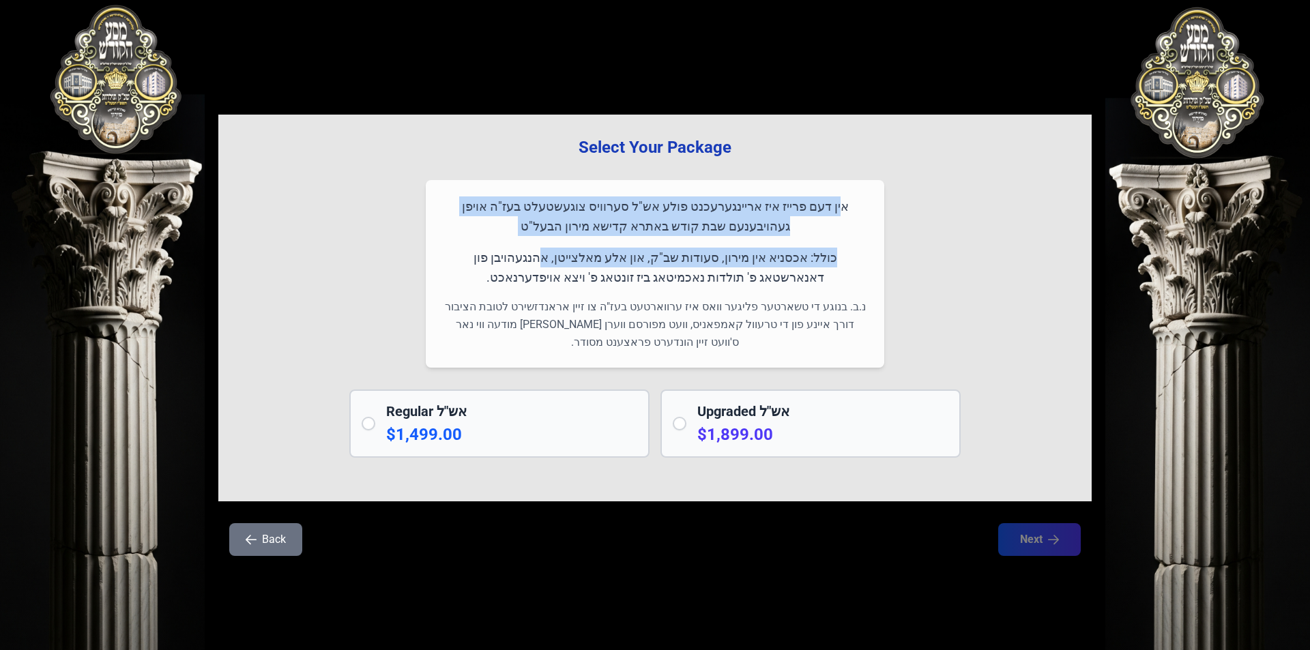
drag, startPoint x: 861, startPoint y: 208, endPoint x: 596, endPoint y: 259, distance: 269.6
click at [596, 259] on div "אין דעם פרייז איז אריינגערעכנט פולע אש"ל סערוויס צוגעשטעלט בעז"ה אויפן געהויבענ…" at bounding box center [655, 274] width 459 height 188
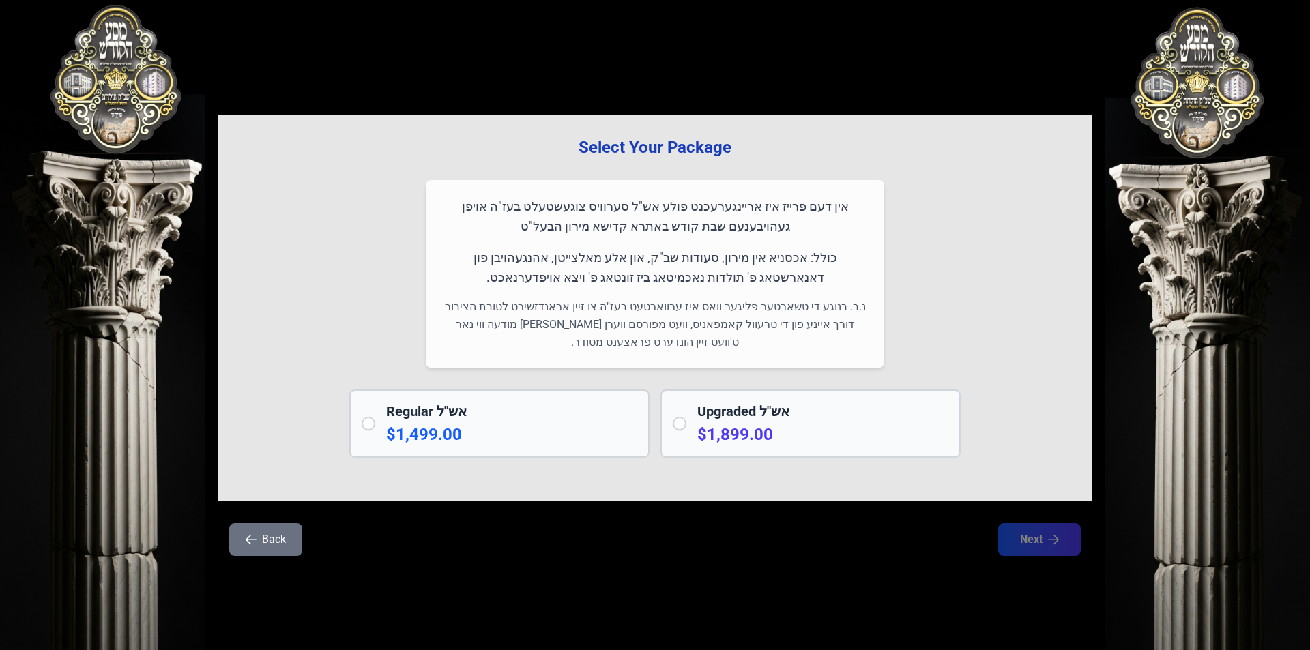
click at [550, 255] on p "כולל: אכסניא אין מירון, סעודות שב"ק, און אלע מאלצייטן, אהנגעהויבן פון דאנארשטאג…" at bounding box center [655, 268] width 426 height 40
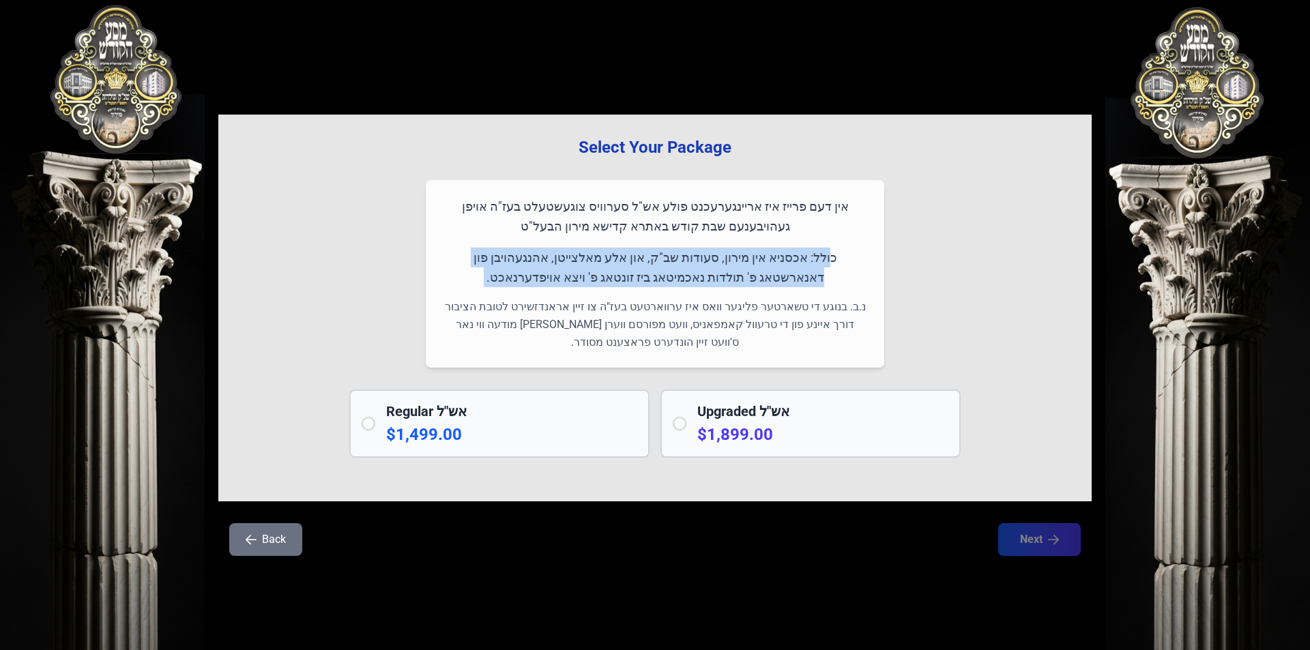
click at [550, 255] on p "כולל: אכסניא אין מירון, סעודות שב"ק, און אלע מאלצייטן, אהנגעהויבן פון דאנארשטאג…" at bounding box center [655, 268] width 426 height 40
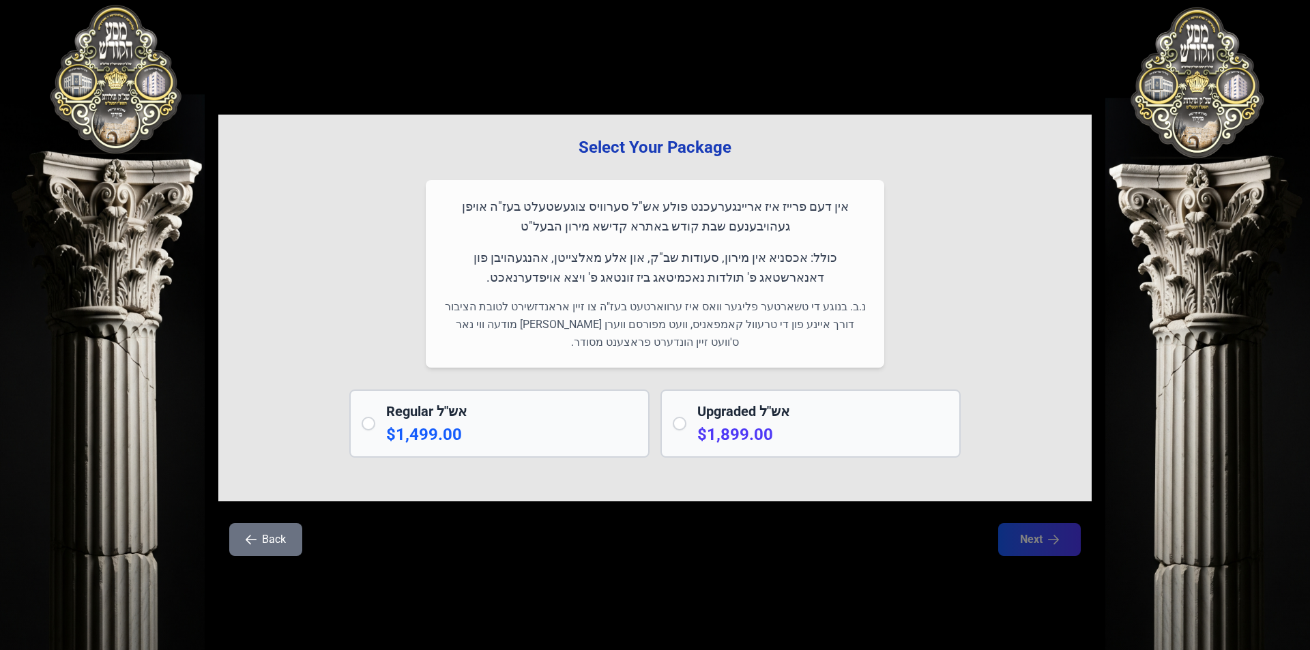
drag, startPoint x: 607, startPoint y: 301, endPoint x: 603, endPoint y: 293, distance: 8.6
click at [605, 300] on p "נ.ב. בנוגע די טשארטער פליגער וואס איז ערווארטעט בעז"ה צו זיין אראנדזשירט לטובת …" at bounding box center [655, 324] width 426 height 53
drag, startPoint x: 603, startPoint y: 292, endPoint x: 577, endPoint y: 282, distance: 27.2
click at [600, 291] on div "אין דעם פרייז איז אריינגערעכנט פולע אש"ל סערוויס צוגעשטעלט בעז"ה אויפן געהויבענ…" at bounding box center [655, 274] width 459 height 188
drag, startPoint x: 570, startPoint y: 276, endPoint x: 884, endPoint y: 188, distance: 326.5
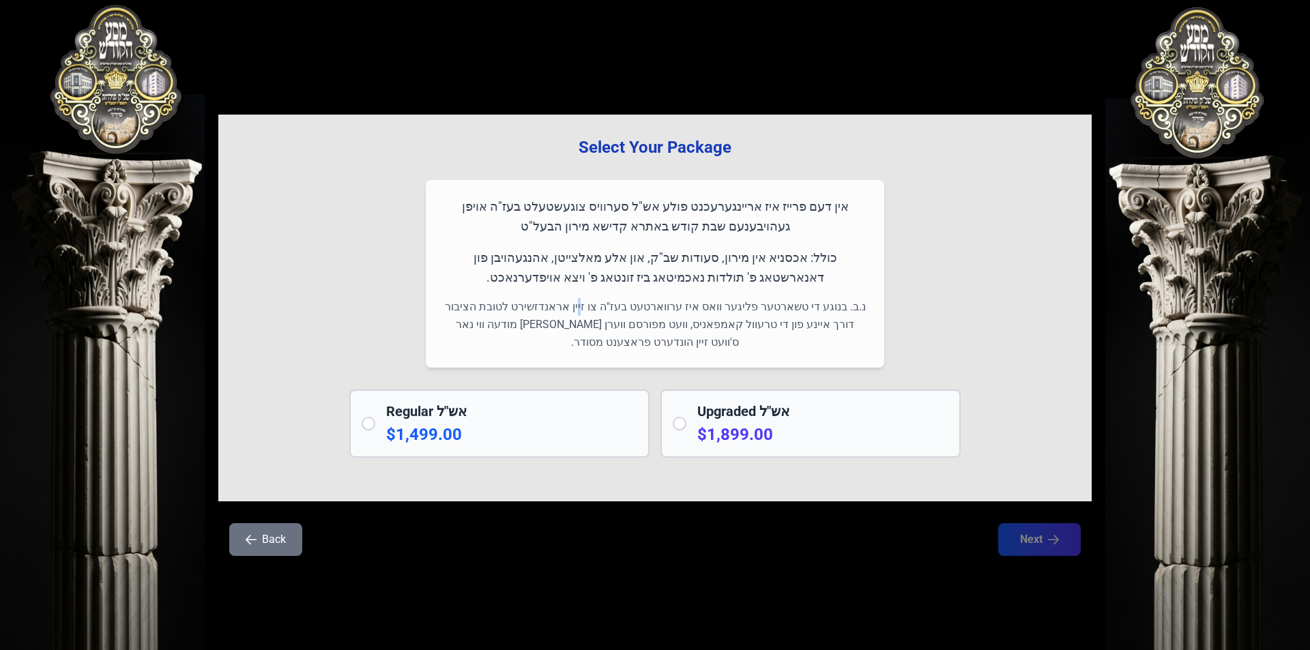
click at [888, 186] on div "Select Your Package אין דעם פרייז איז אריינגערעכנט פולע אש"ל סערוויס צוגעשטעלט …" at bounding box center [655, 308] width 874 height 387
click at [622, 345] on p "נ.ב. בנוגע די טשארטער פליגער וואס איז ערווארטעט בעז"ה צו זיין אראנדזשירט לטובת …" at bounding box center [655, 324] width 426 height 53
click at [621, 345] on p "נ.ב. בנוגע די טשארטער פליגער וואס איז ערווארטעט בעז"ה צו זיין אראנדזשירט לטובת …" at bounding box center [655, 324] width 426 height 53
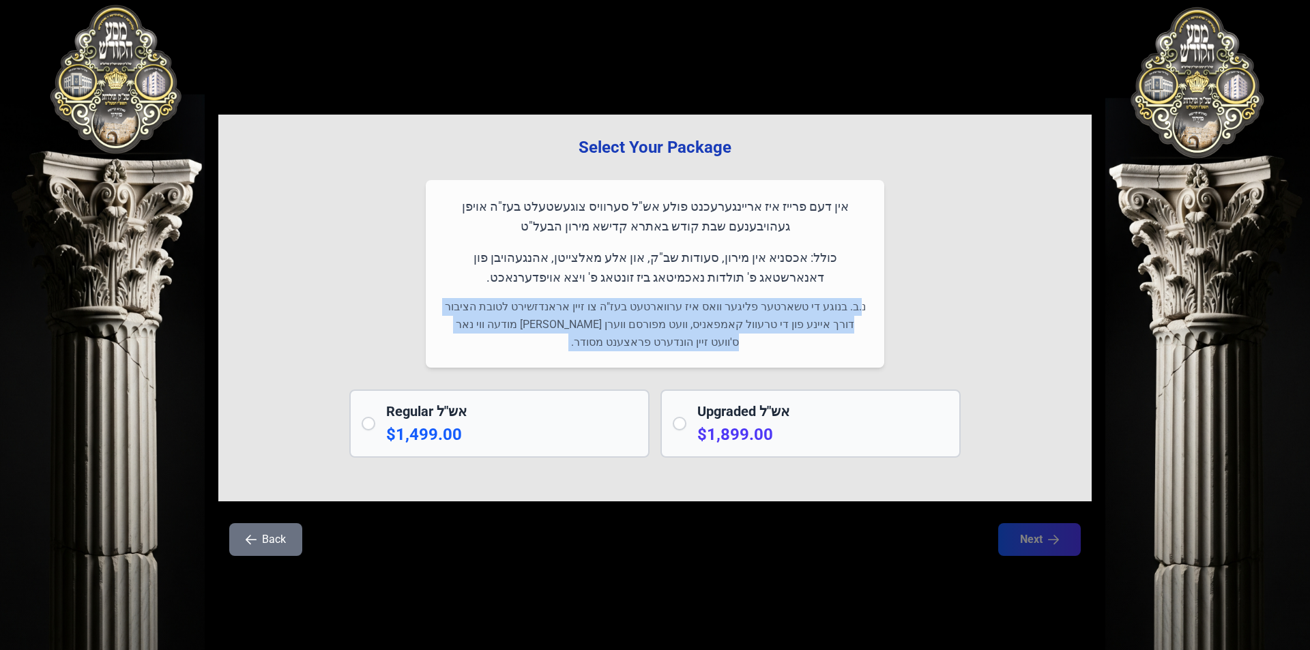
click at [621, 345] on p "נ.ב. בנוגע די טשארטער פליגער וואס איז ערווארטעט בעז"ה צו זיין אראנדזשירט לטובת …" at bounding box center [655, 324] width 426 height 53
click at [713, 339] on p "נ.ב. בנוגע די טשארטער פליגער וואס איז ערווארטעט בעז"ה צו זיין אראנדזשירט לטובת …" at bounding box center [655, 324] width 426 height 53
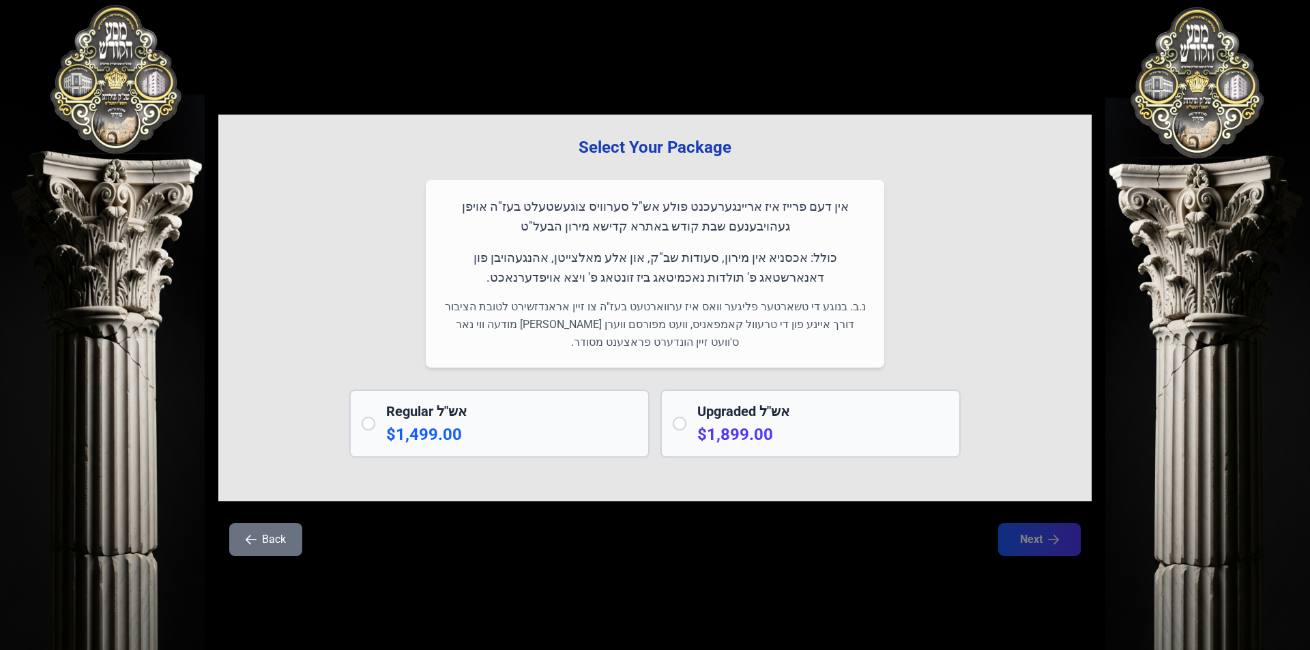
click at [756, 409] on h2 "Upgraded אש"ל" at bounding box center [822, 411] width 251 height 19
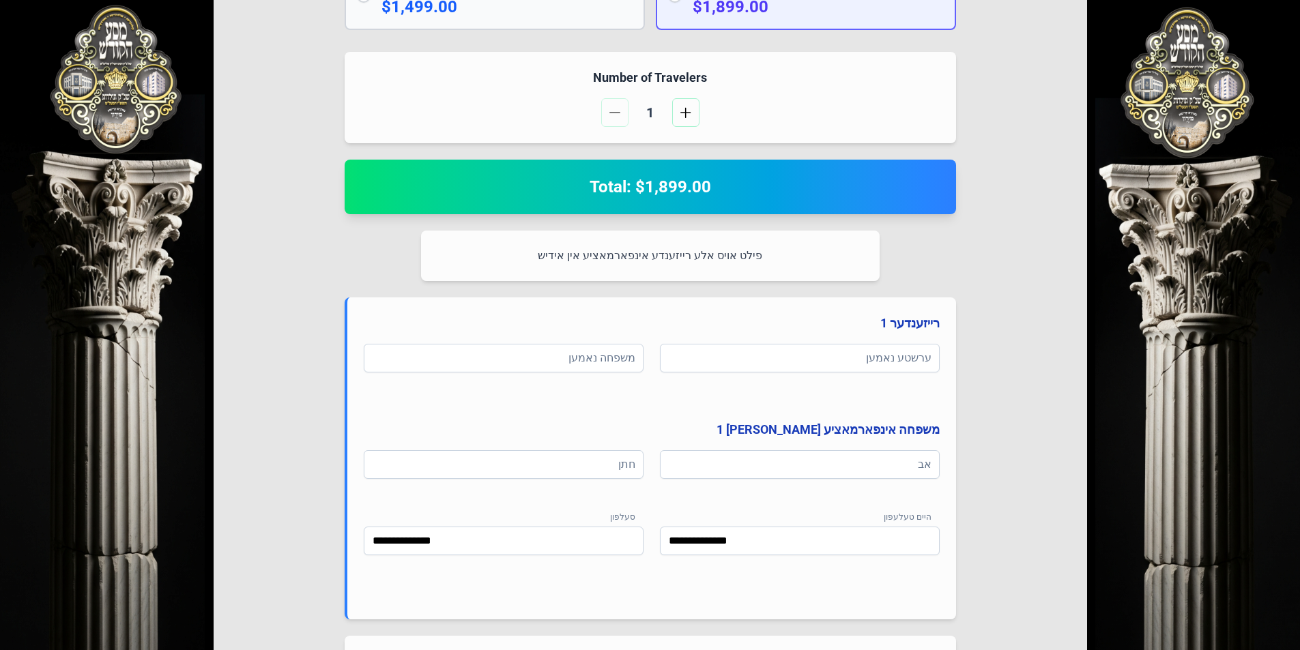
scroll to position [387, 0]
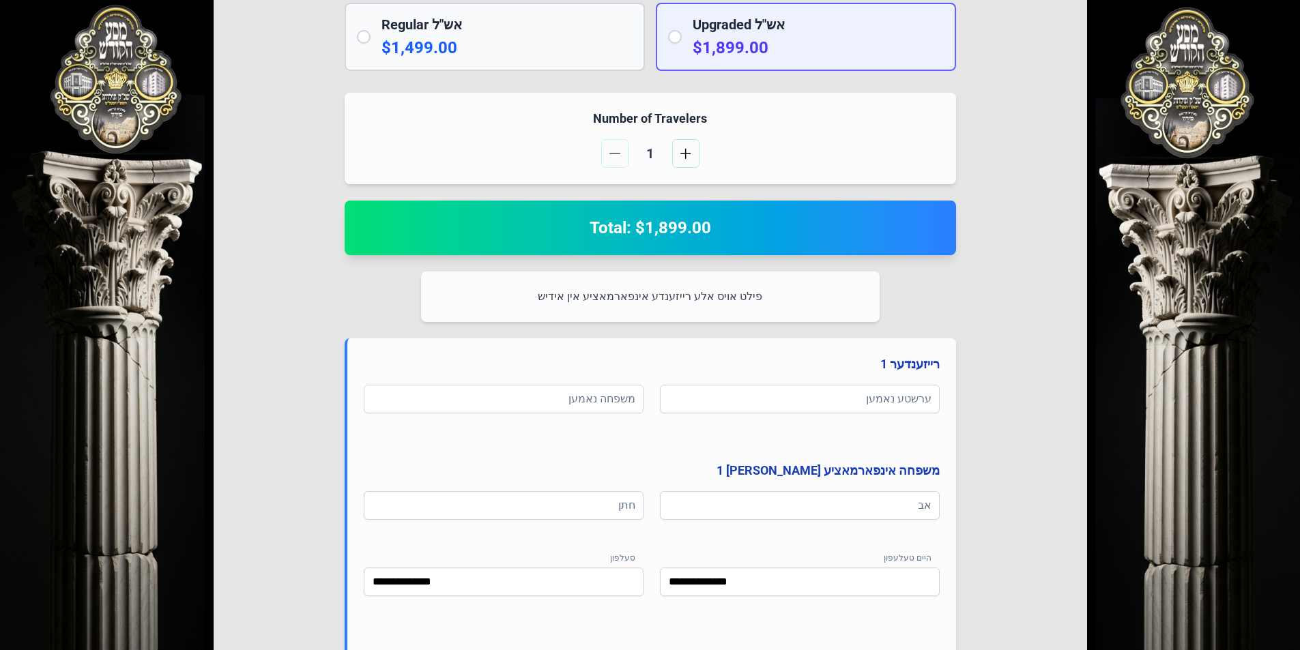
click at [492, 46] on p "$1,499.00" at bounding box center [507, 48] width 251 height 22
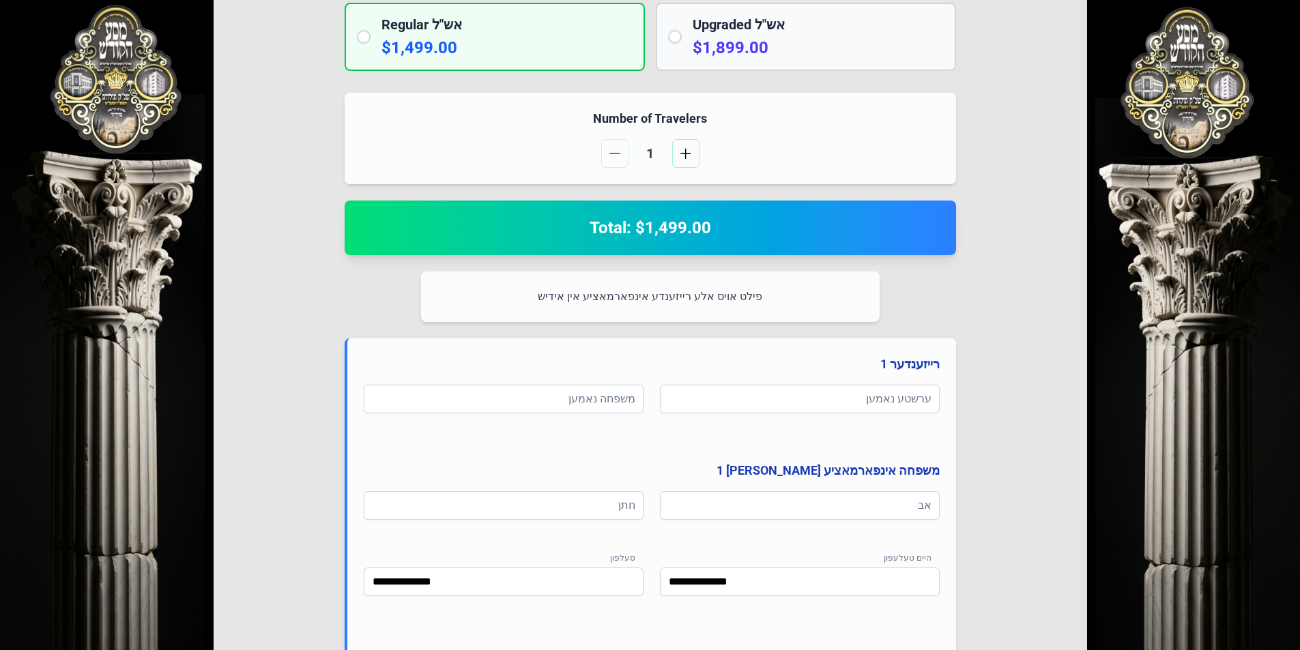
click at [820, 72] on div "Select Your Package אין דעם פרייז איז אריינגערעכנט פולע אש"ל סערוויס צוגעשטעלט …" at bounding box center [651, 266] width 874 height 1076
click at [812, 42] on p "$1,899.00" at bounding box center [818, 48] width 251 height 22
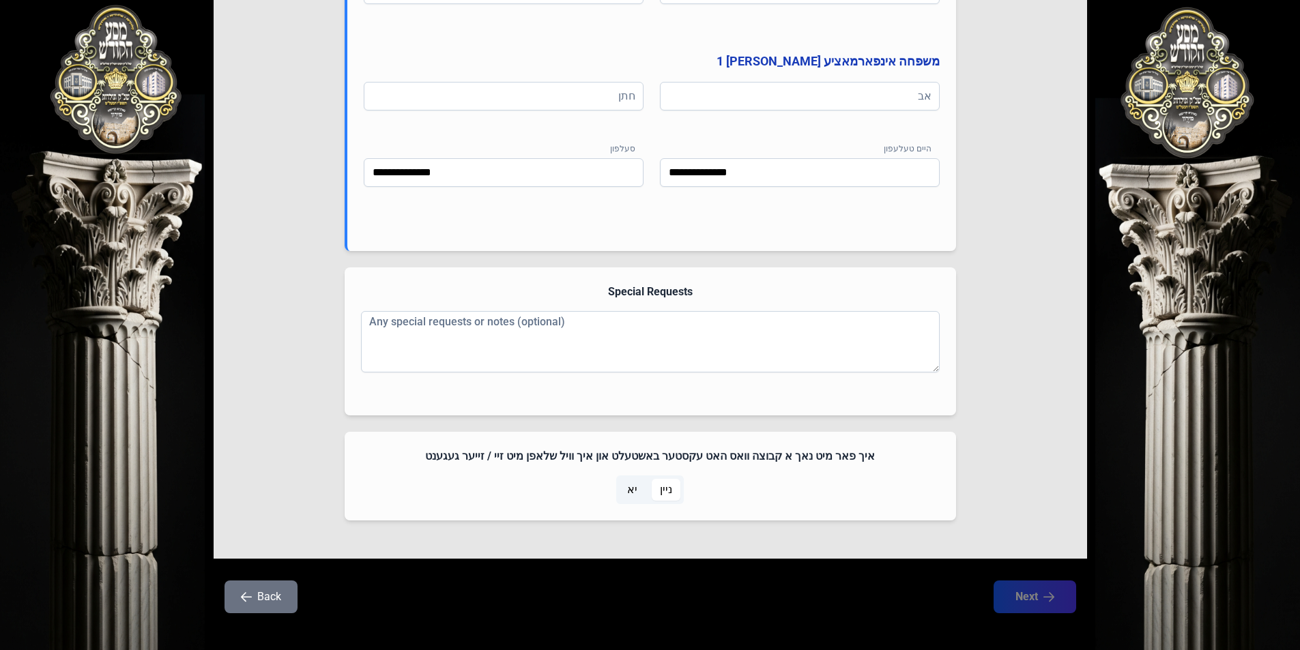
scroll to position [809, 0]
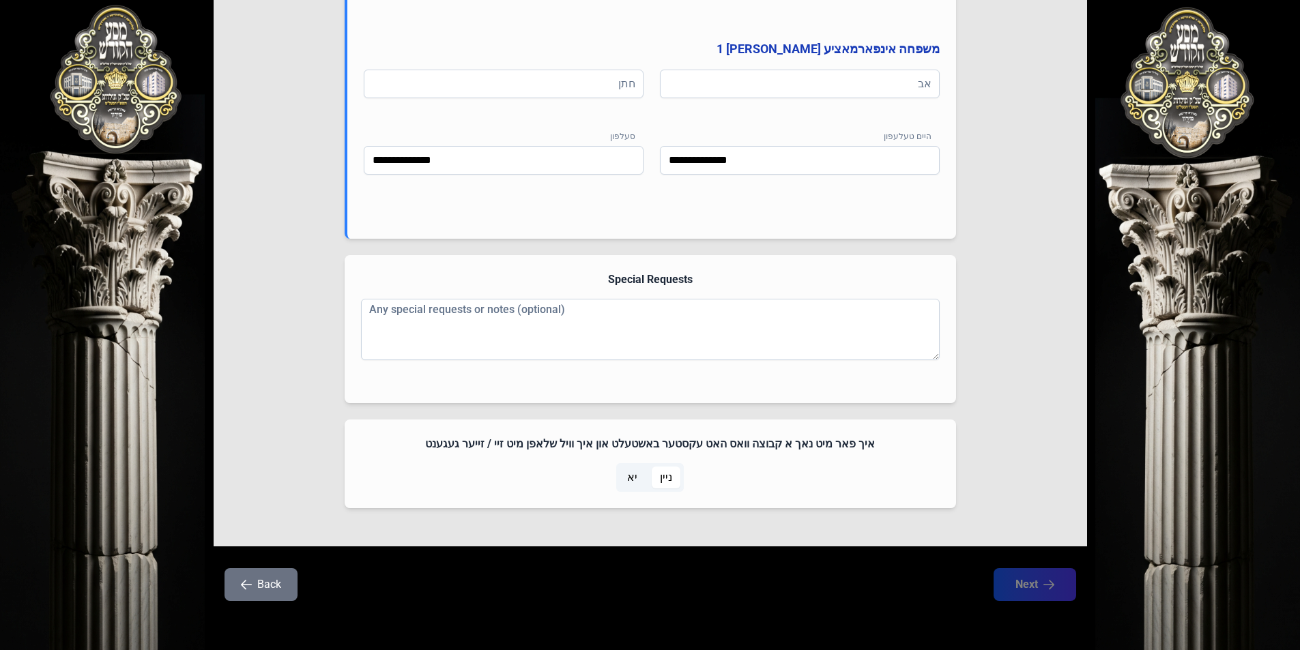
click at [821, 442] on h4 "איך פאר מיט נאך א קבוצה וואס האט עקסטער באשטעלט און איך וויל שלאפן מיט זיי / זי…" at bounding box center [650, 444] width 579 height 16
click at [779, 448] on h4 "איך פאר מיט נאך א קבוצה וואס האט עקסטער באשטעלט און איך וויל שלאפן מיט זיי / זי…" at bounding box center [650, 444] width 579 height 16
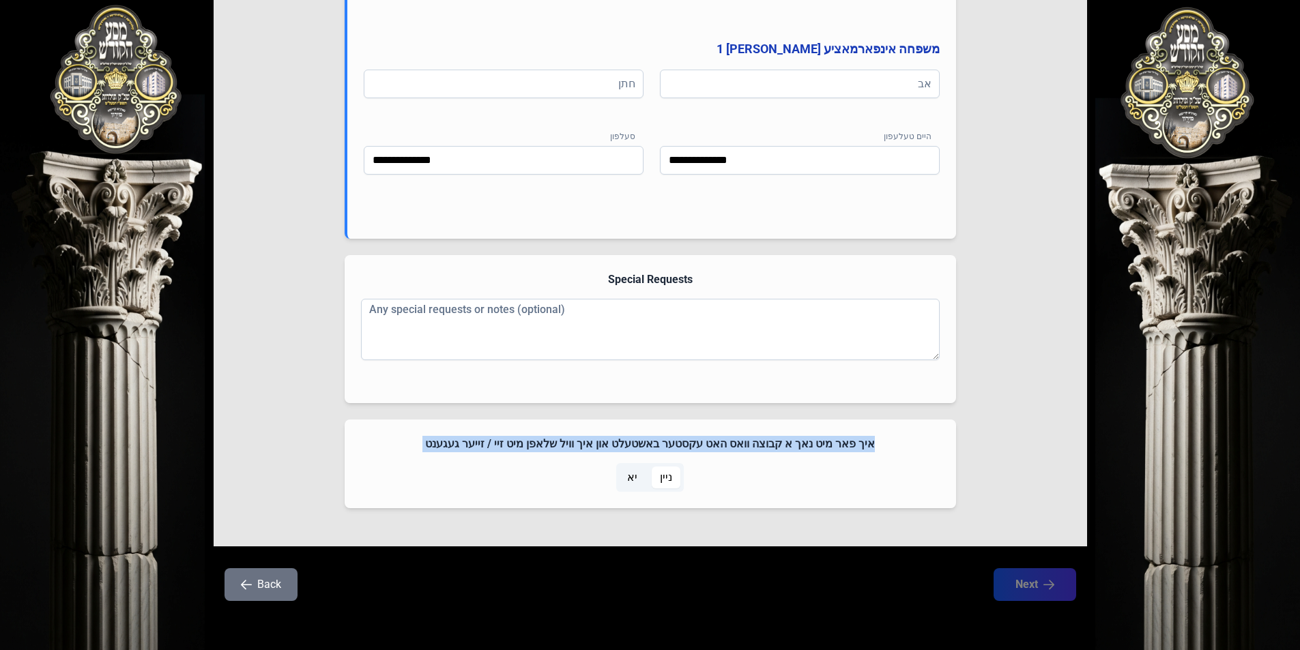
click at [779, 448] on h4 "איך פאר מיט נאך א קבוצה וואס האט עקסטער באשטעלט און איך וויל שלאפן מיט זיי / זי…" at bounding box center [650, 444] width 579 height 16
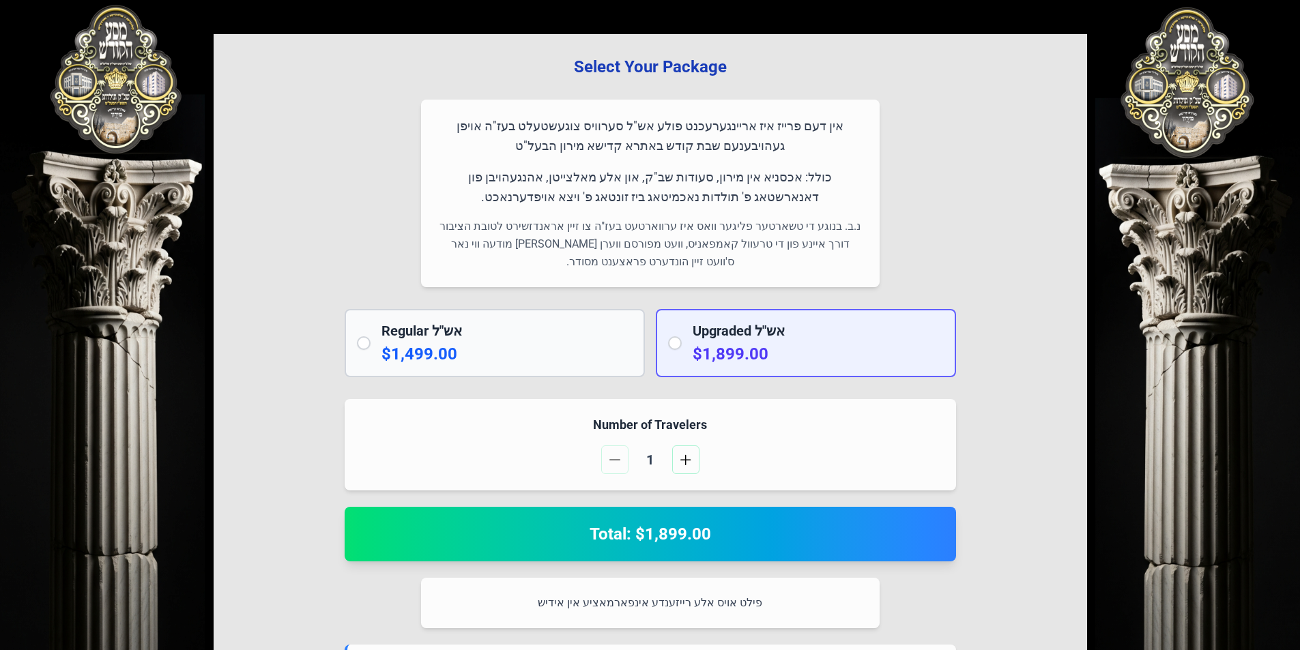
scroll to position [0, 0]
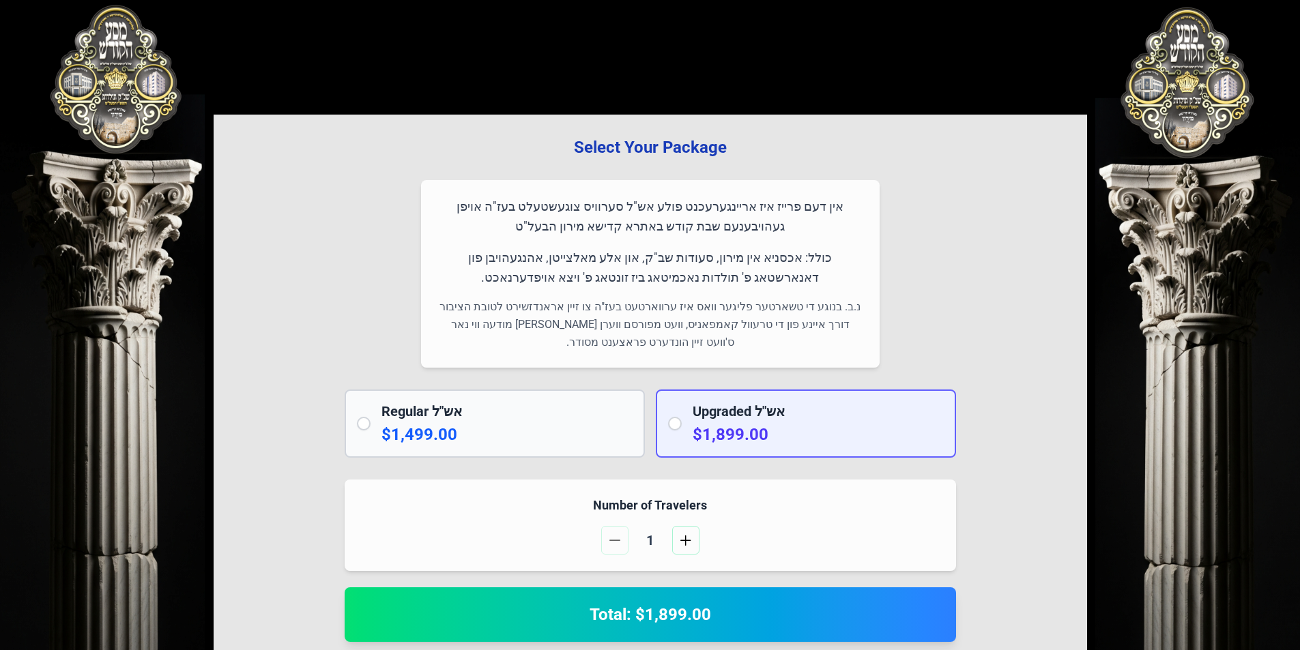
drag, startPoint x: 786, startPoint y: 475, endPoint x: 807, endPoint y: 352, distance: 124.8
drag, startPoint x: 794, startPoint y: 379, endPoint x: 847, endPoint y: 231, distance: 157.4
click at [606, 274] on p "כולל: אכסניא אין מירון, סעודות שב"ק, און אלע מאלצייטן, אהנגעהויבן פון דאנארשטאג…" at bounding box center [650, 268] width 426 height 40
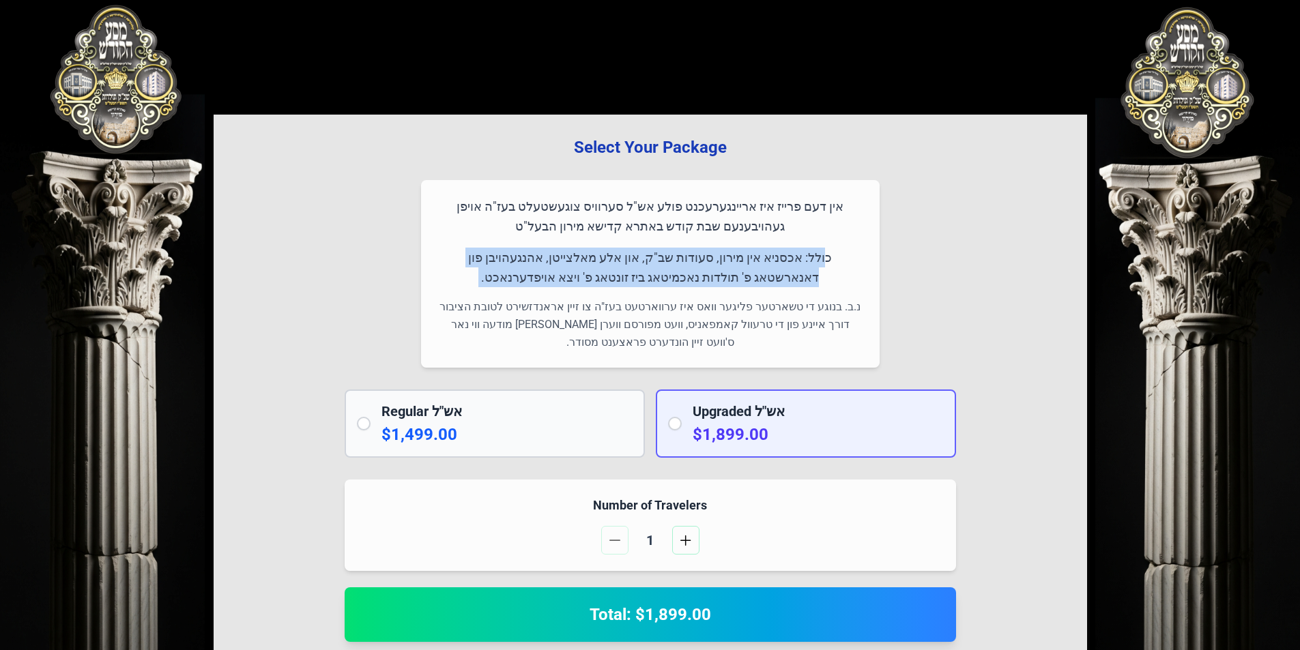
click at [607, 272] on p "כולל: אכסניא אין מירון, סעודות שב"ק, און אלע מאלצייטן, אהנגעהויבן פון דאנארשטאג…" at bounding box center [650, 268] width 426 height 40
click at [614, 285] on p "כולל: אכסניא אין מירון, סעודות שב"ק, און אלע מאלצייטן, אהנגעהויבן פון דאנארשטאג…" at bounding box center [650, 268] width 426 height 40
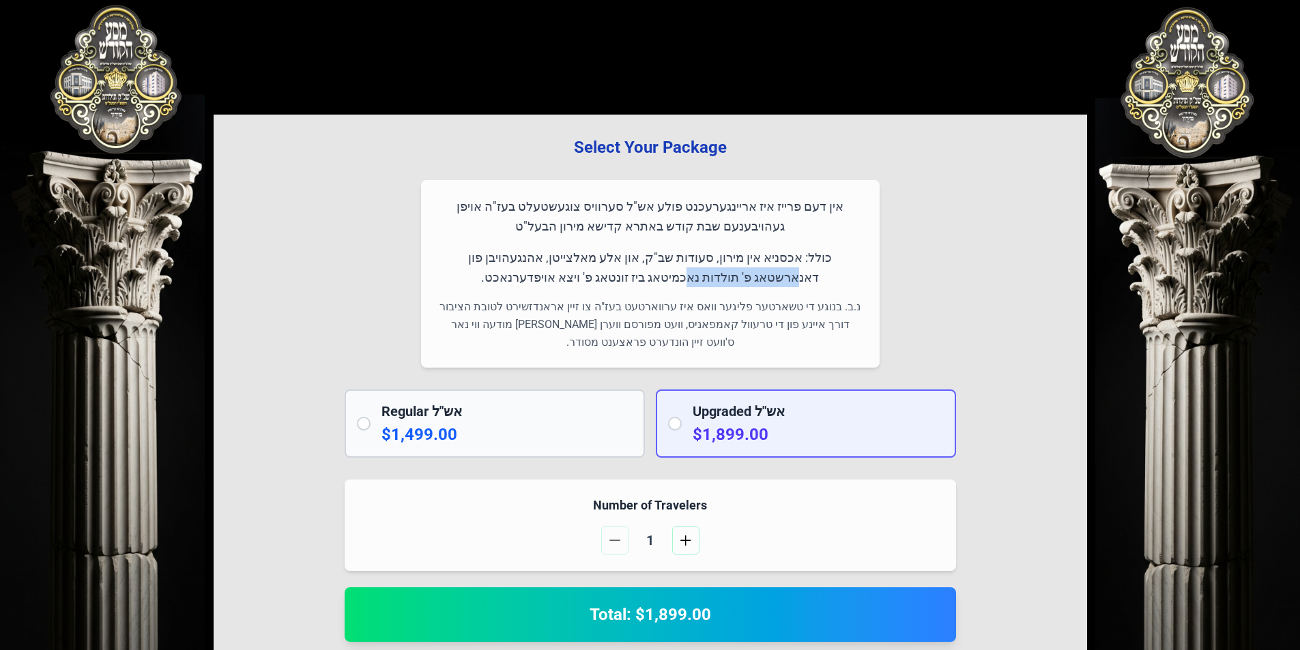
drag, startPoint x: 506, startPoint y: 254, endPoint x: 725, endPoint y: 278, distance: 221.1
click at [725, 278] on p "כולל: אכסניא אין מירון, סעודות שב"ק, און אלע מאלצייטן, אהנגעהויבן פון דאנארשטאג…" at bounding box center [650, 268] width 426 height 40
click at [723, 277] on p "כולל: אכסניא אין מירון, סעודות שב"ק, און אלע מאלצייטן, אהנגעהויבן פון דאנארשטאג…" at bounding box center [650, 268] width 426 height 40
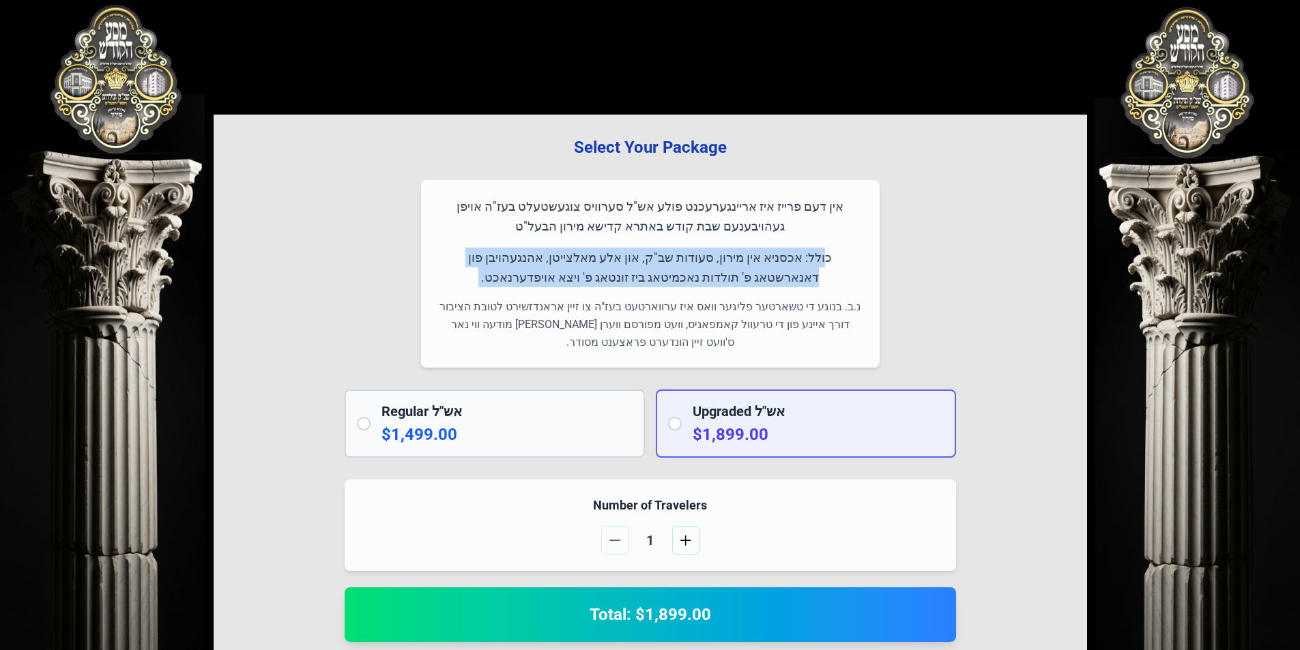
click at [723, 277] on p "כולל: אכסניא אין מירון, סעודות שב"ק, און אלע מאלצייטן, אהנגעהויבן פון דאנארשטאג…" at bounding box center [650, 268] width 426 height 40
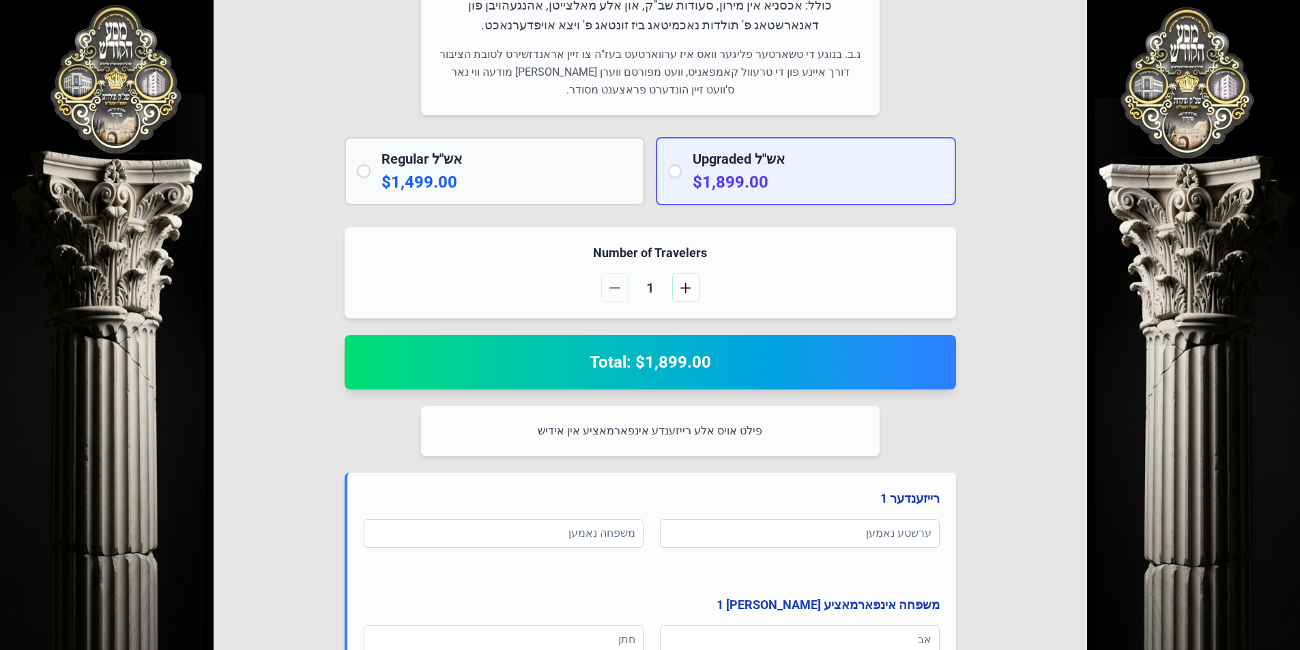
scroll to position [809, 0]
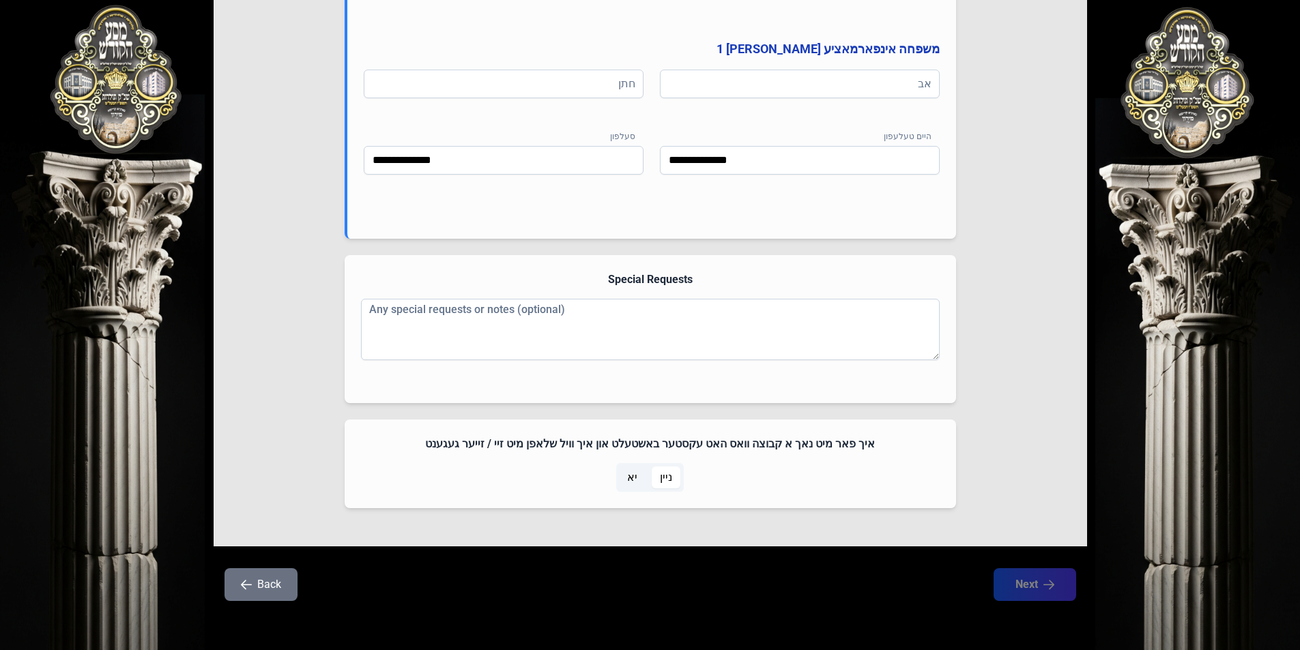
drag, startPoint x: 574, startPoint y: 225, endPoint x: 589, endPoint y: 465, distance: 240.7
